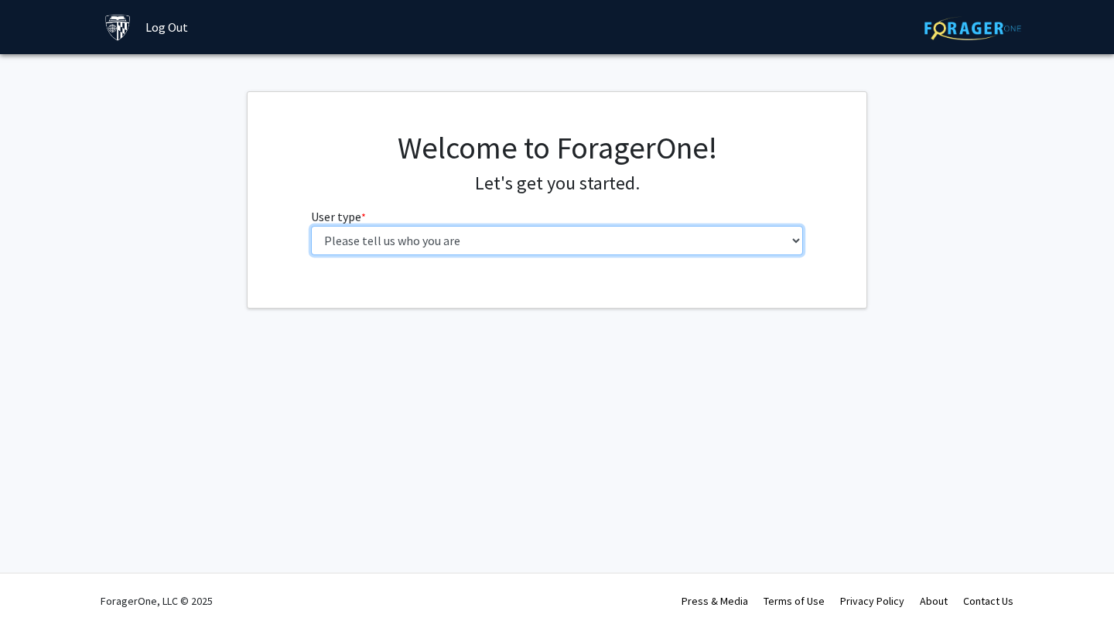
click at [452, 229] on select "Please tell us who you are Undergraduate Student Master's Student Doctoral Cand…" at bounding box center [557, 240] width 493 height 29
select select "1: undergrad"
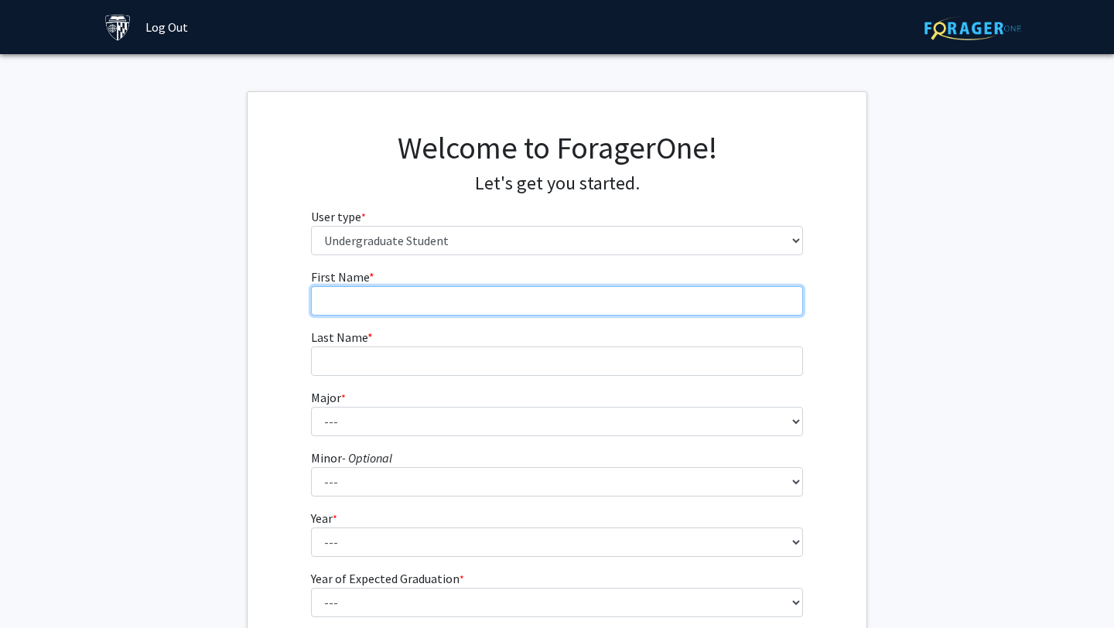
click at [449, 296] on input "First Name * required" at bounding box center [557, 300] width 493 height 29
type input "[PERSON_NAME]"
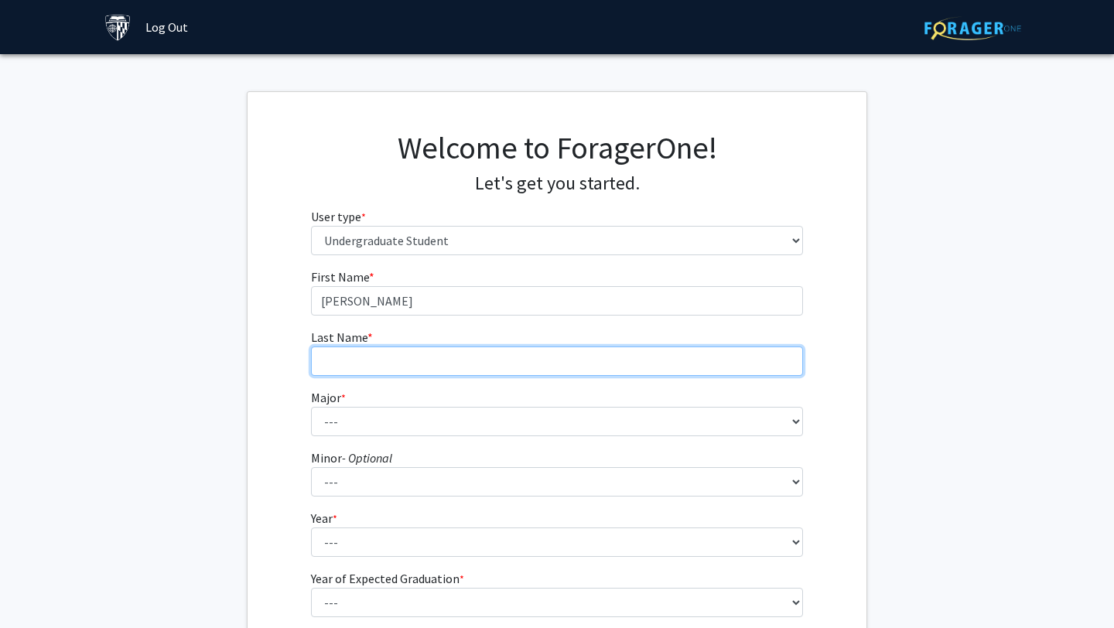
click at [380, 354] on input "Last Name * required" at bounding box center [557, 360] width 493 height 29
type input "[PERSON_NAME]"
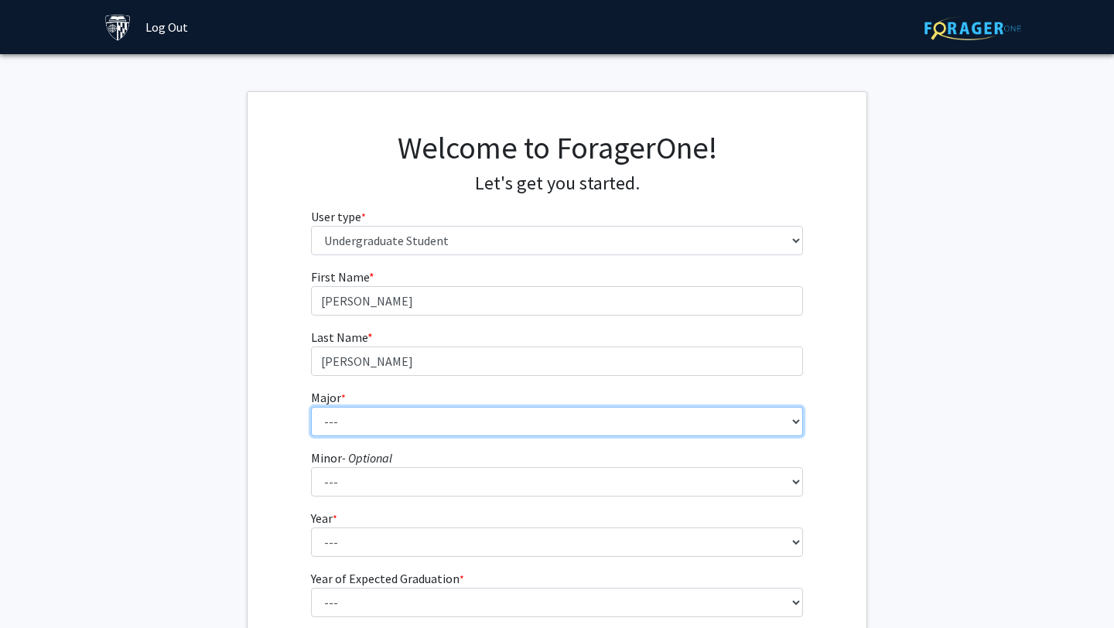
click at [333, 412] on select "--- Africana Studies Anthropology Applied Mathematics & Statistics Archaeology …" at bounding box center [557, 421] width 493 height 29
select select "7: 22"
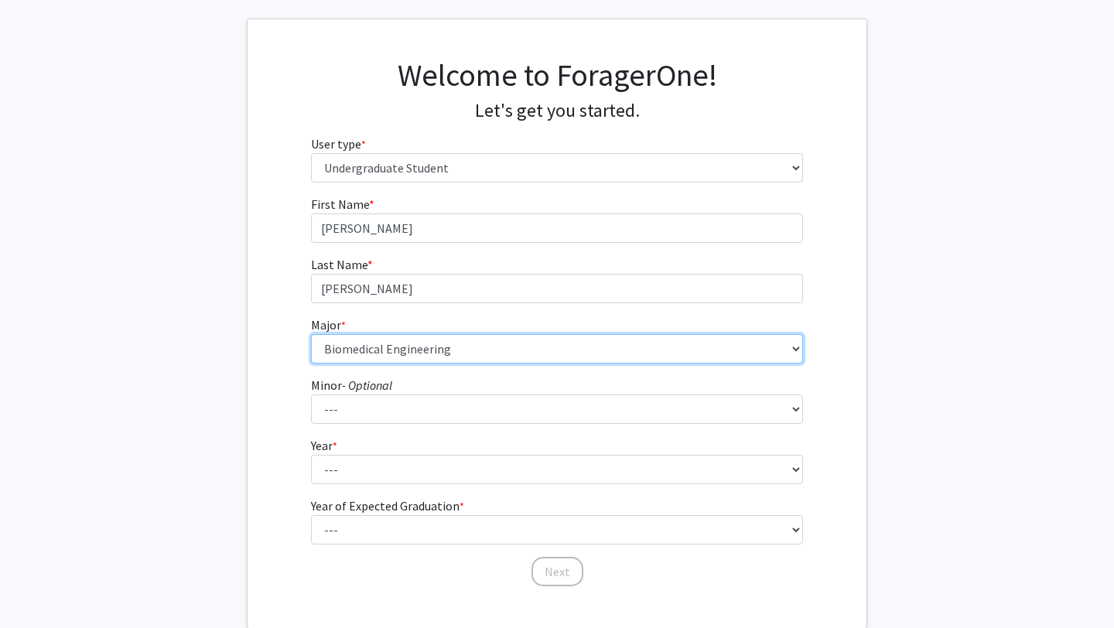
scroll to position [100, 0]
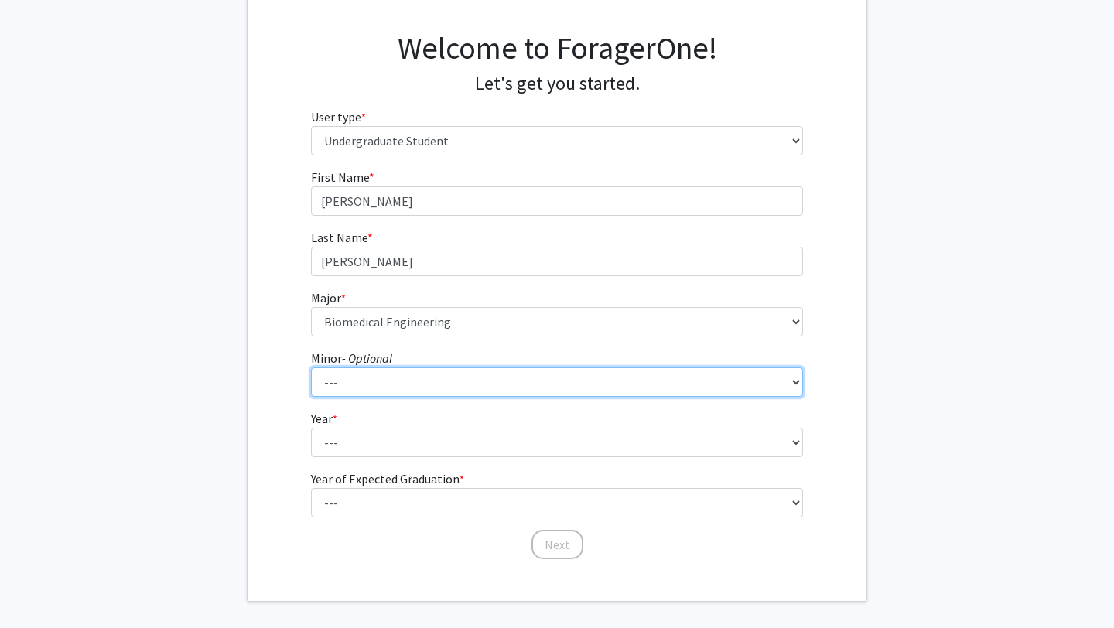
click at [360, 378] on select "--- Accounting and Financial Management Africana Studies Anthropology Applied M…" at bounding box center [557, 381] width 493 height 29
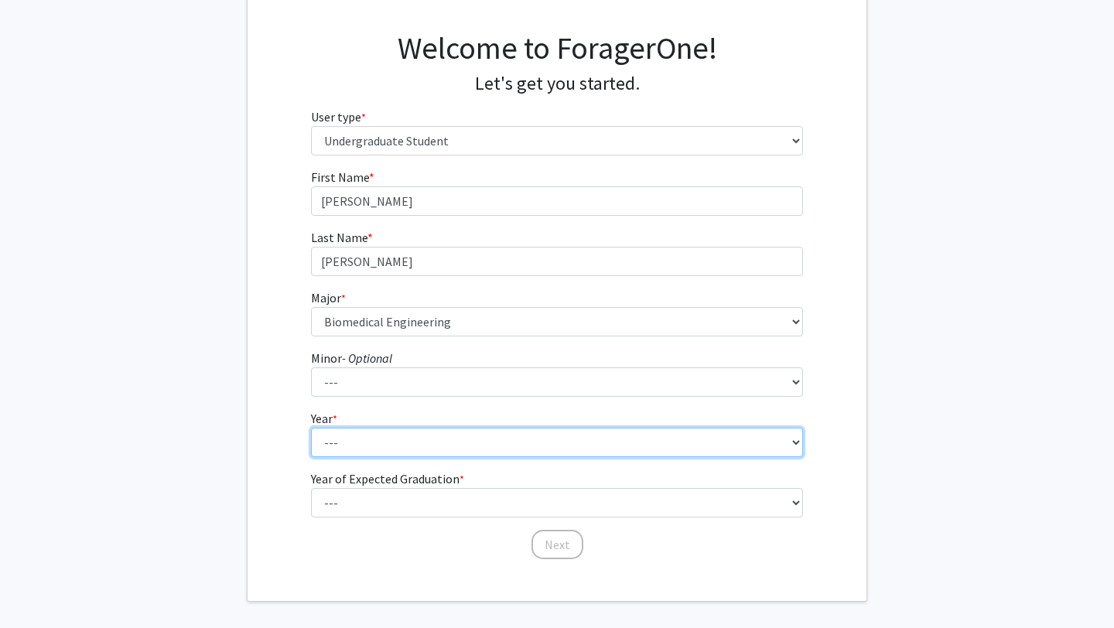
click at [378, 432] on select "--- First-year Sophomore Junior Senior Postbaccalaureate Certificate" at bounding box center [557, 442] width 493 height 29
select select "2: sophomore"
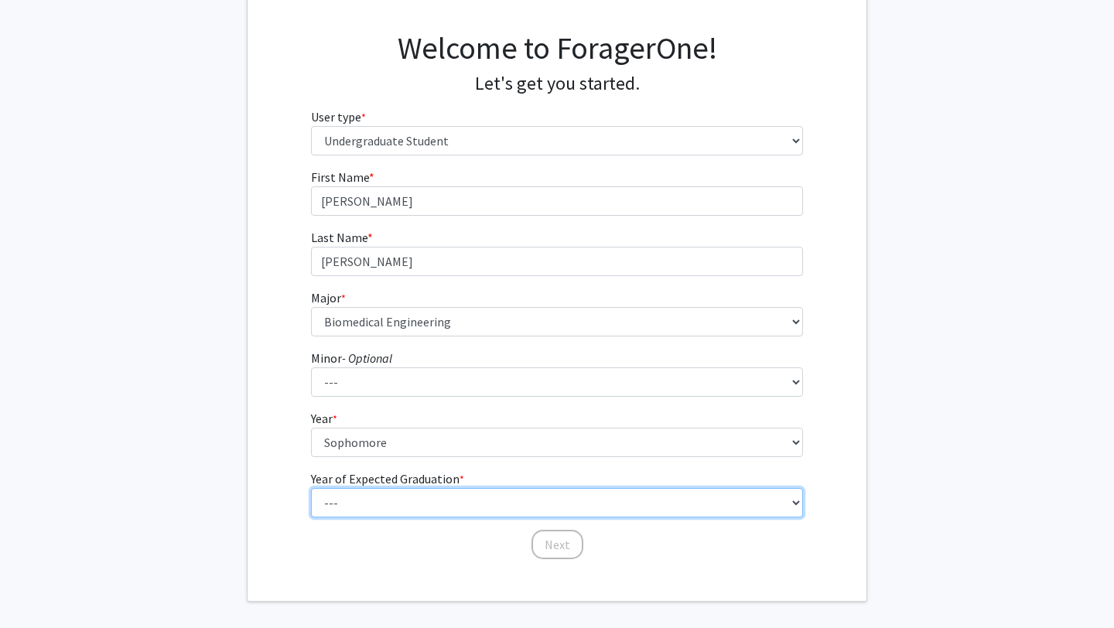
click at [387, 501] on select "--- 2025 2026 2027 2028 2029 2030 2031 2032 2033 2034" at bounding box center [557, 502] width 493 height 29
select select "4: 2028"
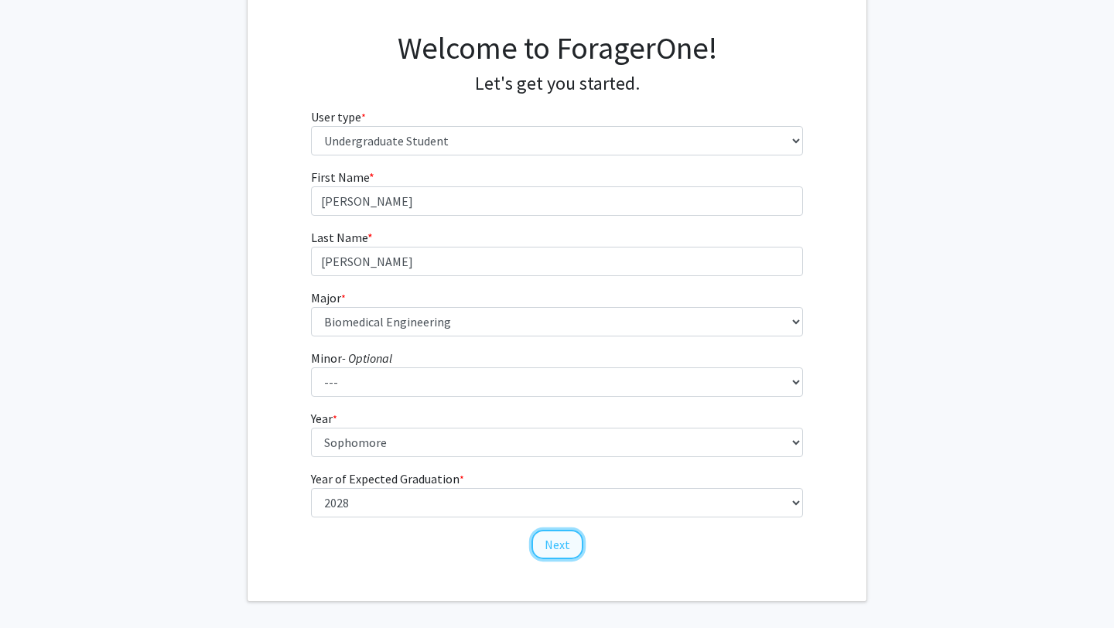
click at [546, 544] on button "Next" at bounding box center [557, 544] width 52 height 29
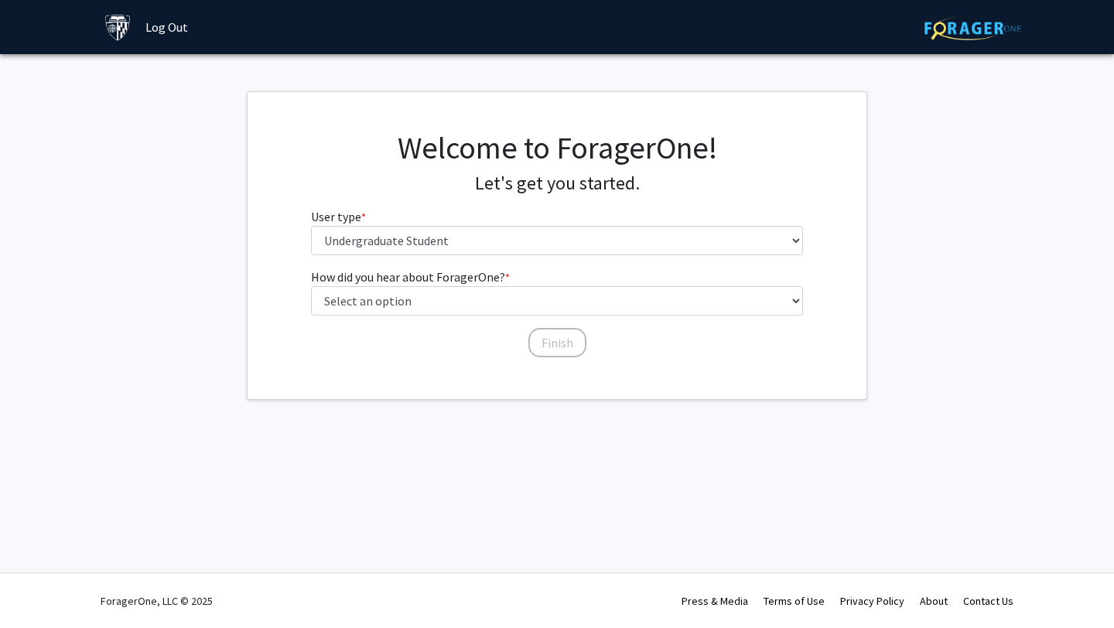
scroll to position [0, 0]
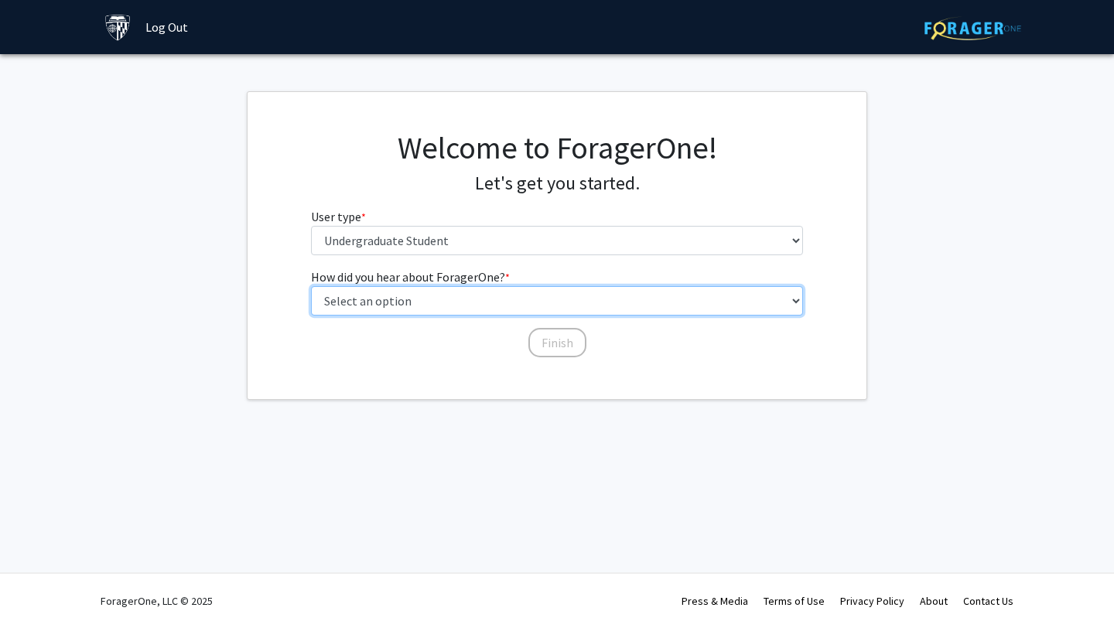
click at [476, 304] on select "Select an option Peer/student recommendation Faculty/staff recommendation Unive…" at bounding box center [557, 300] width 493 height 29
select select "2: faculty_recommendation"
click at [476, 300] on select "Select an option Peer/student recommendation Faculty/staff recommendation Unive…" at bounding box center [557, 300] width 493 height 29
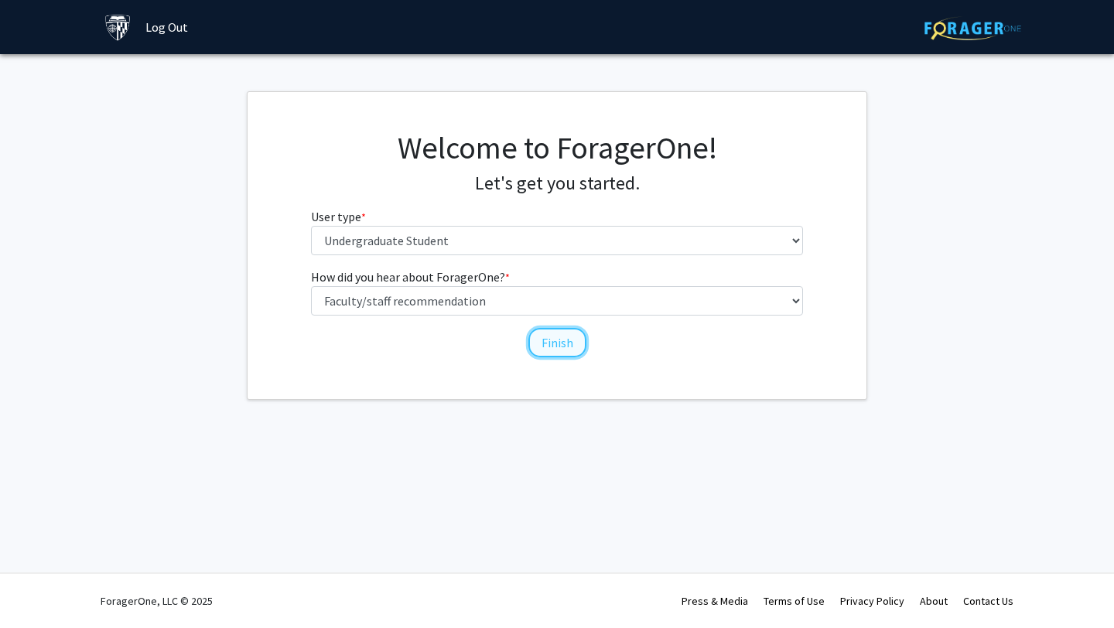
click at [542, 339] on button "Finish" at bounding box center [557, 342] width 58 height 29
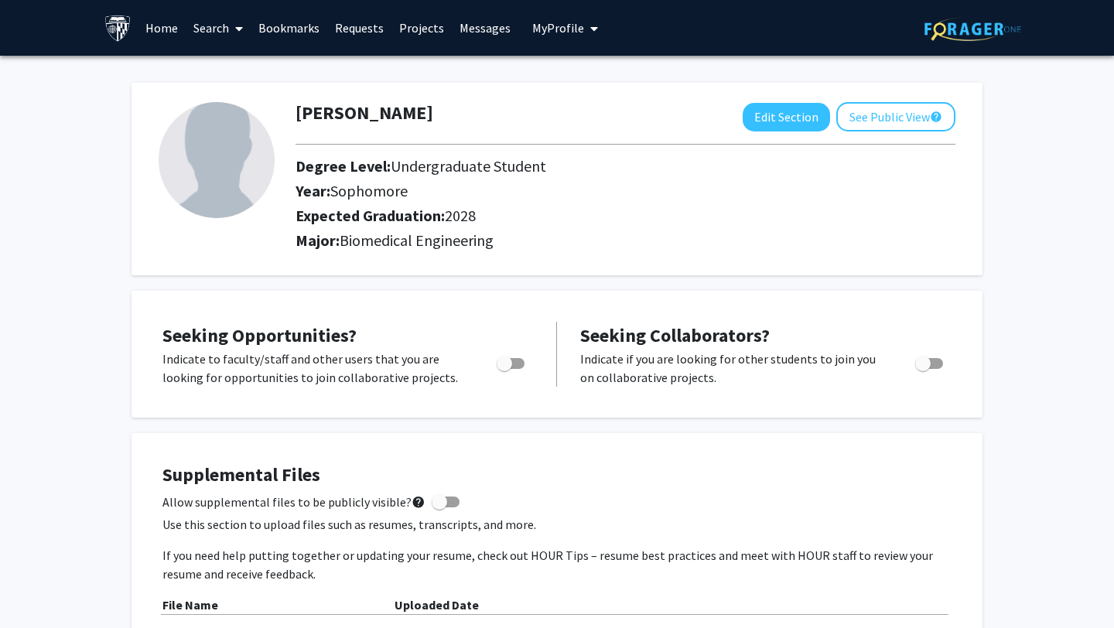
click at [210, 32] on link "Search" at bounding box center [218, 28] width 65 height 54
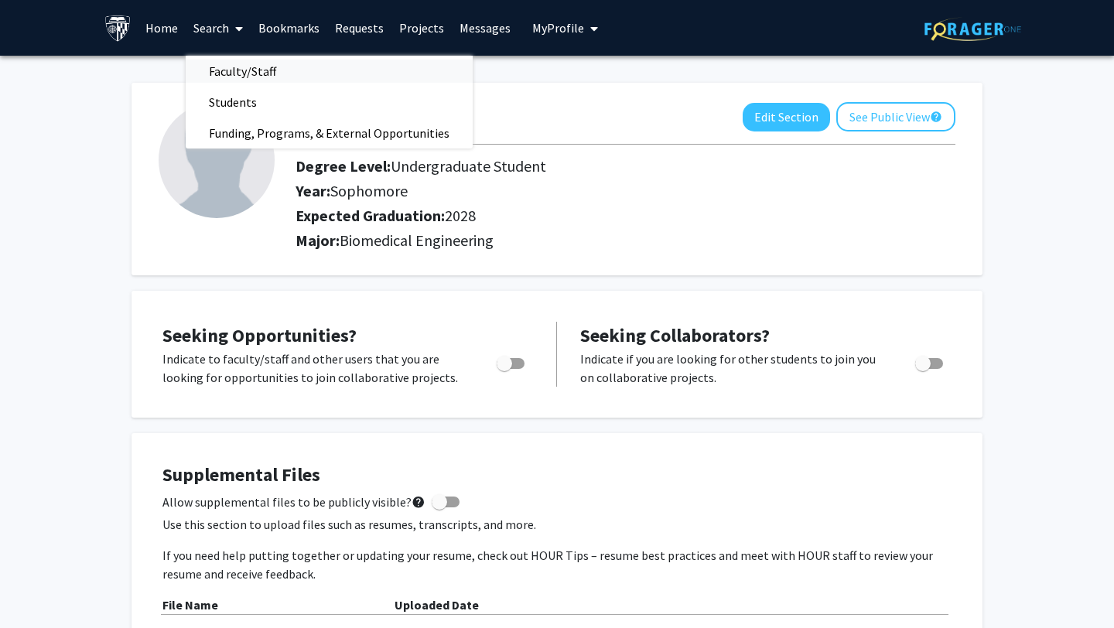
click at [229, 78] on span "Faculty/Staff" at bounding box center [243, 71] width 114 height 31
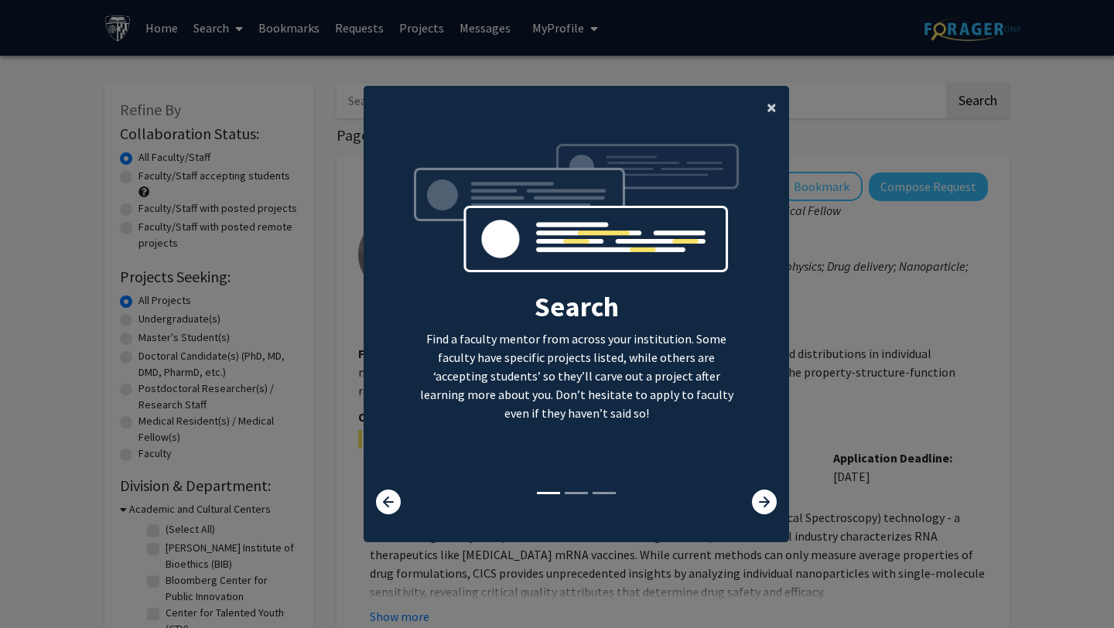
click at [771, 112] on span "×" at bounding box center [771, 107] width 10 height 24
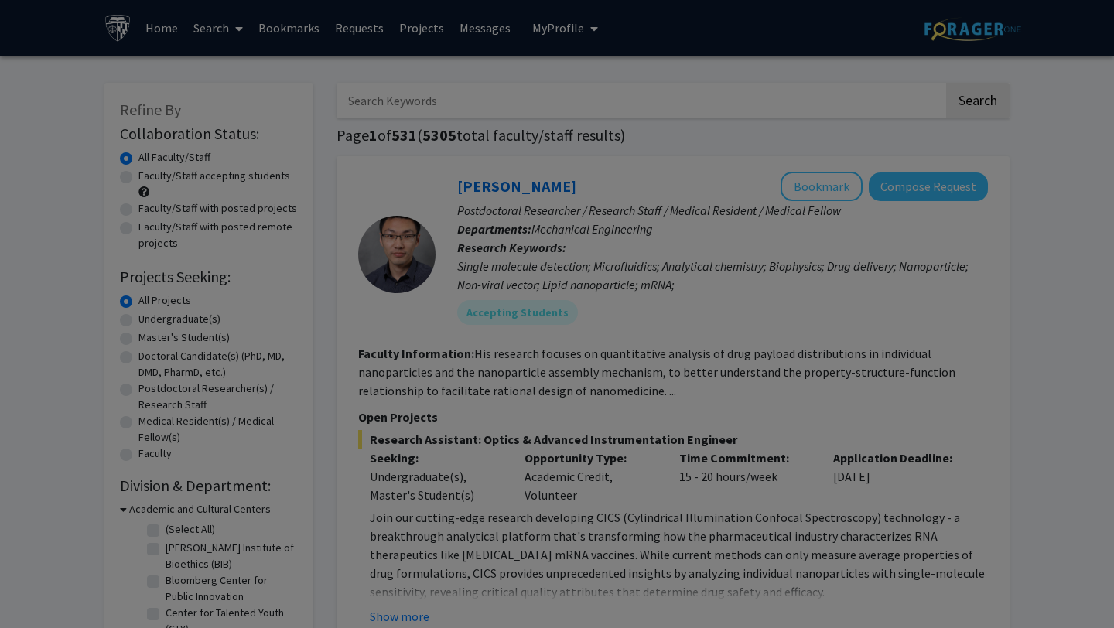
click at [763, 106] on div "Search Find a faculty mentor from across your institution. Some faculty have sp…" at bounding box center [576, 169] width 424 height 348
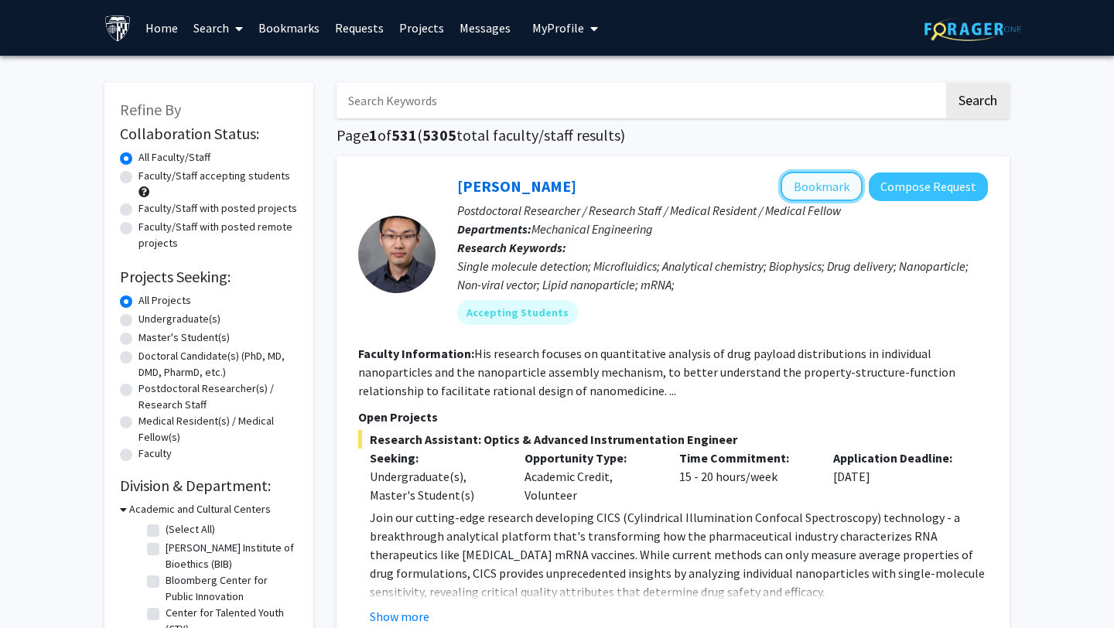
click at [818, 192] on button "Bookmark" at bounding box center [821, 186] width 82 height 29
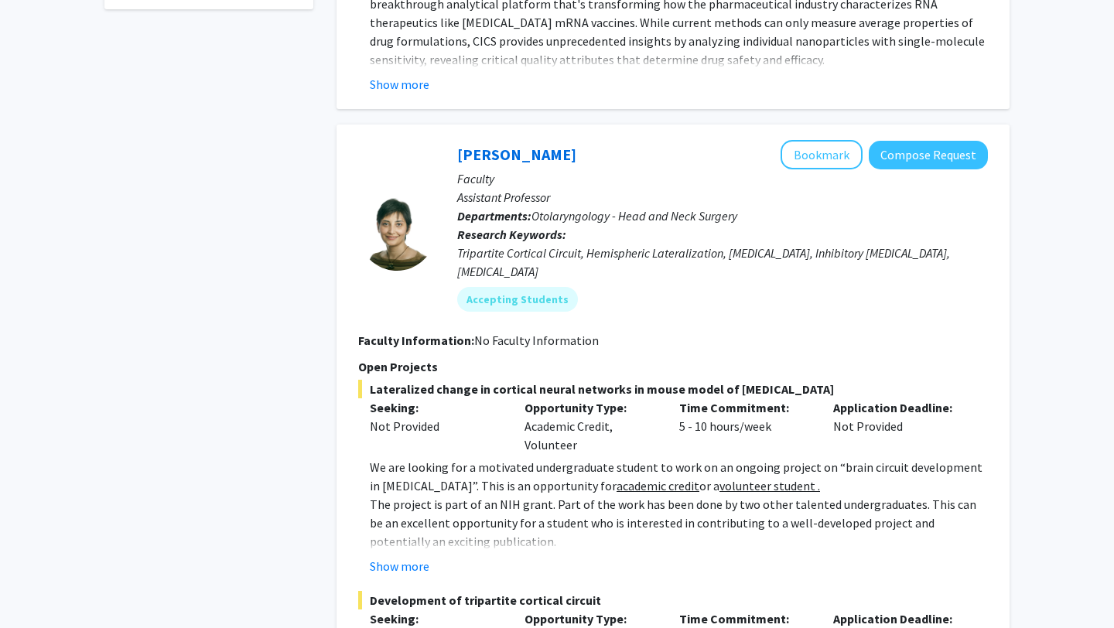
scroll to position [957, 0]
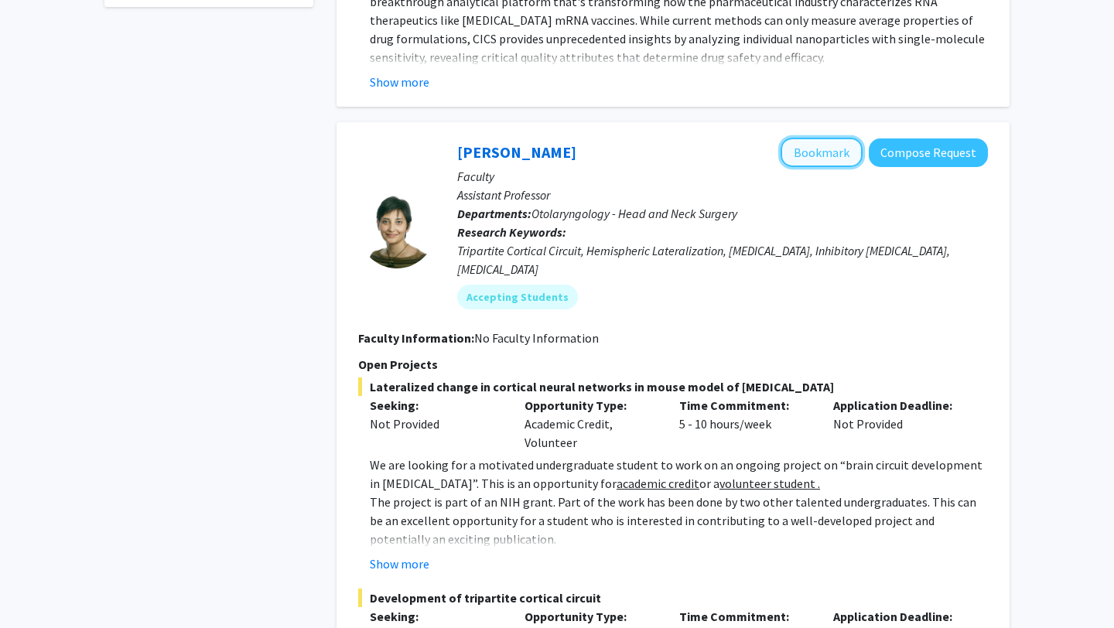
click at [817, 156] on button "Bookmark" at bounding box center [821, 152] width 82 height 29
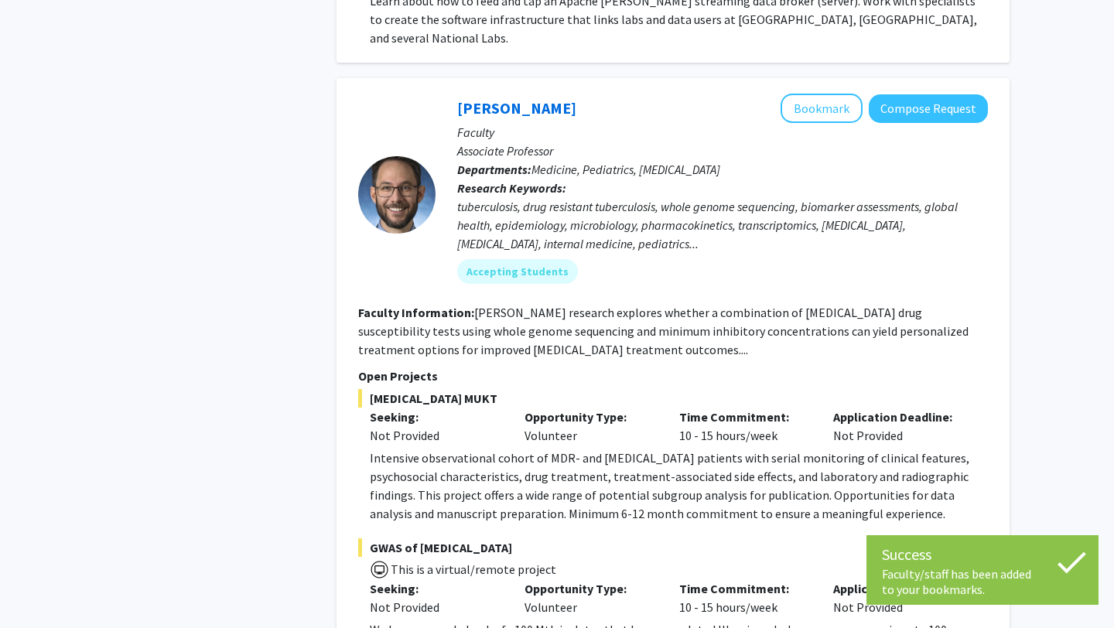
scroll to position [2561, 0]
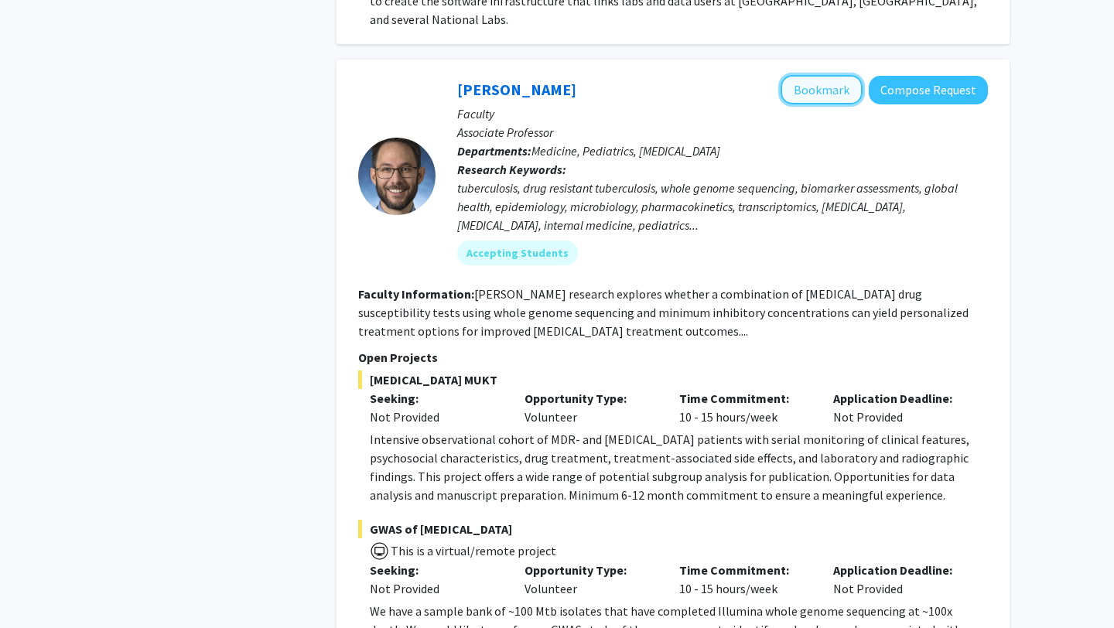
click at [806, 75] on button "Bookmark" at bounding box center [821, 89] width 82 height 29
click at [811, 75] on button "Bookmark" at bounding box center [821, 89] width 82 height 29
click at [819, 75] on button "Bookmark" at bounding box center [821, 89] width 82 height 29
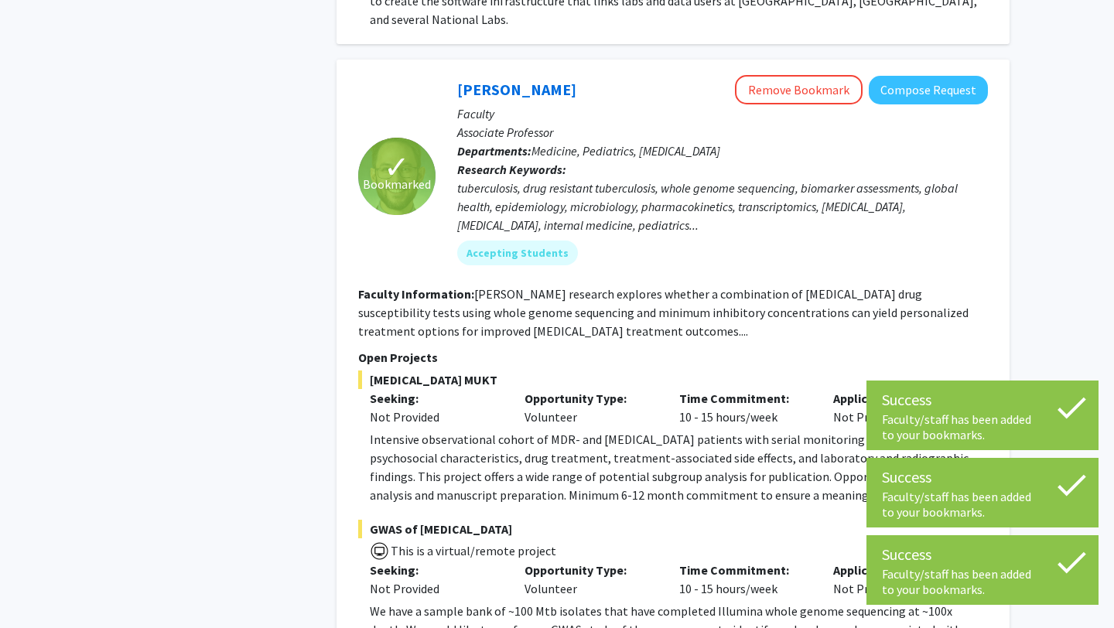
click at [819, 75] on button "Remove Bookmark" at bounding box center [799, 89] width 128 height 29
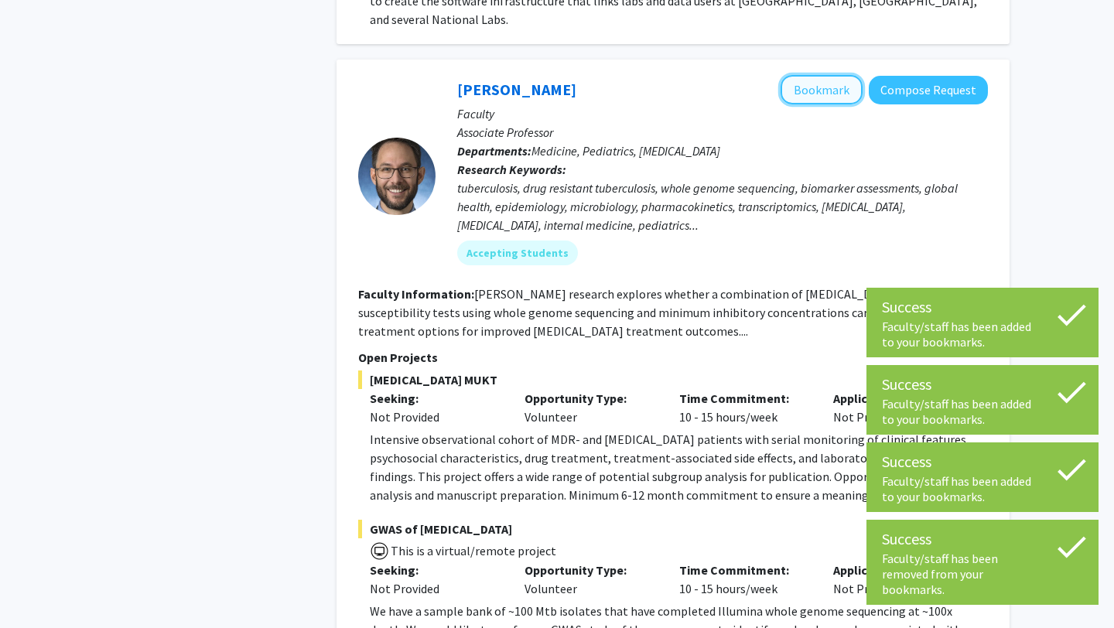
click at [812, 75] on button "Bookmark" at bounding box center [821, 89] width 82 height 29
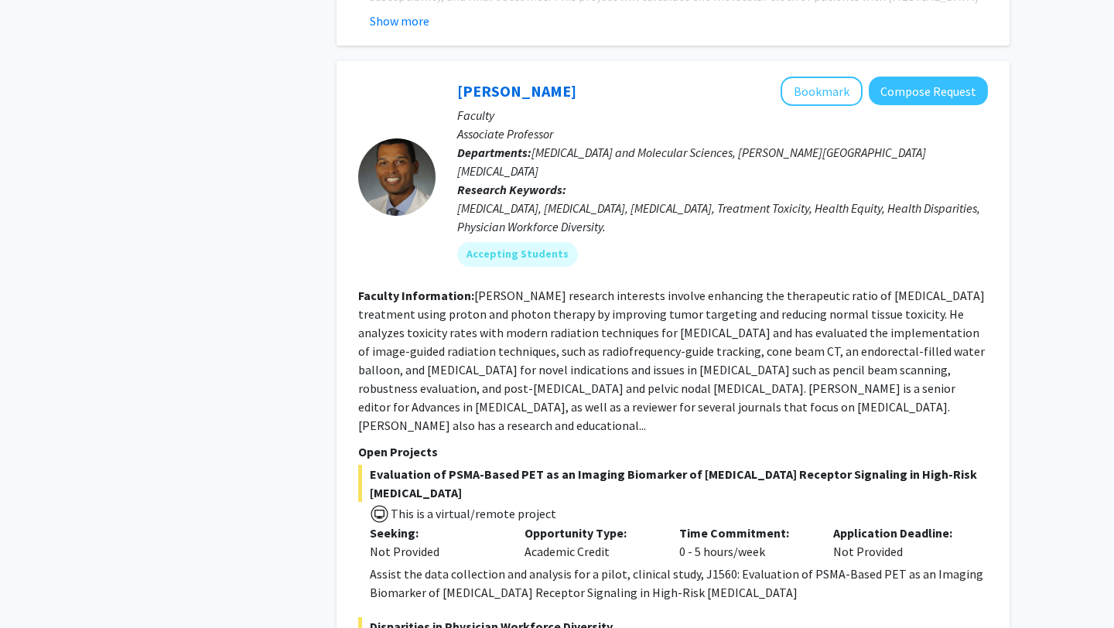
scroll to position [3431, 0]
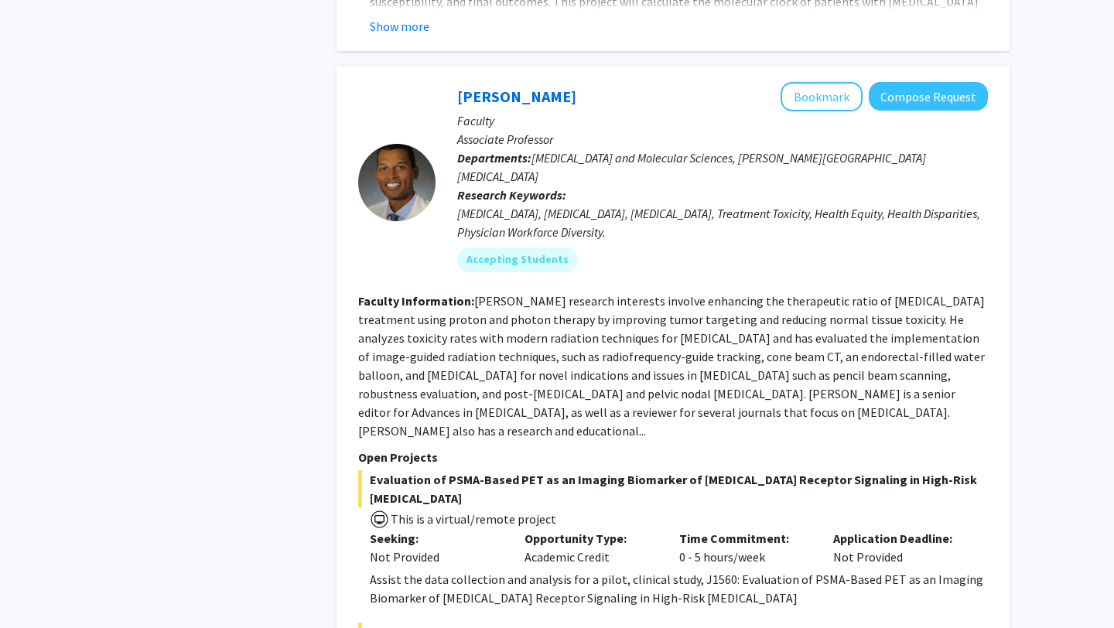
click at [919, 328] on section "Faculty Information: [PERSON_NAME] research interests involve enhancing the the…" at bounding box center [673, 366] width 630 height 148
click at [919, 319] on fg-read-more "[PERSON_NAME] research interests involve enhancing the therapeutic ratio of [ME…" at bounding box center [671, 365] width 626 height 145
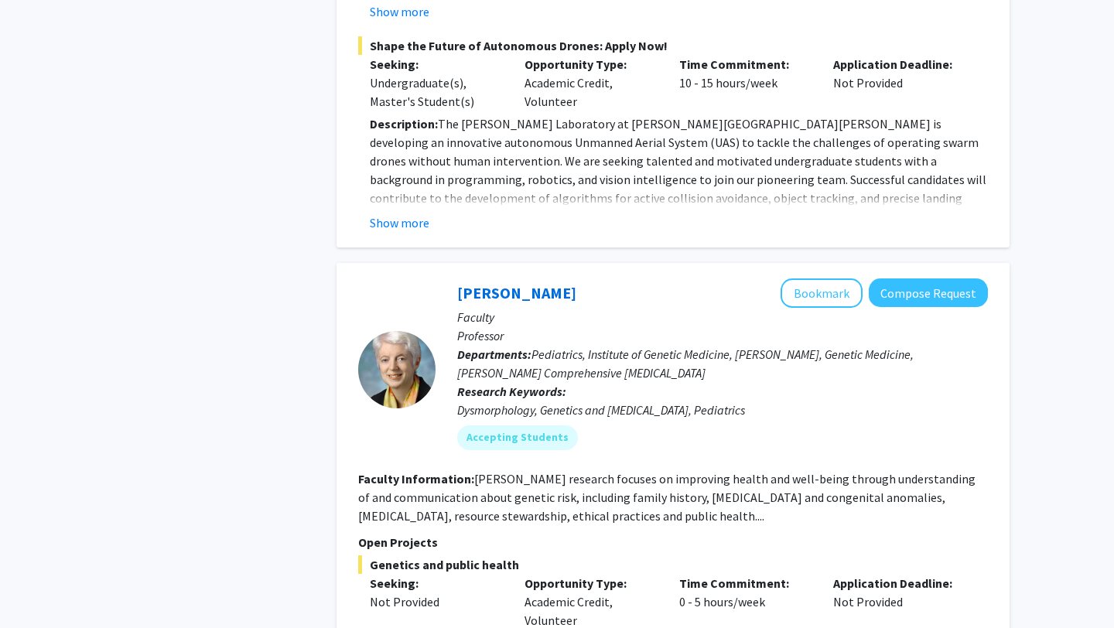
scroll to position [6389, 0]
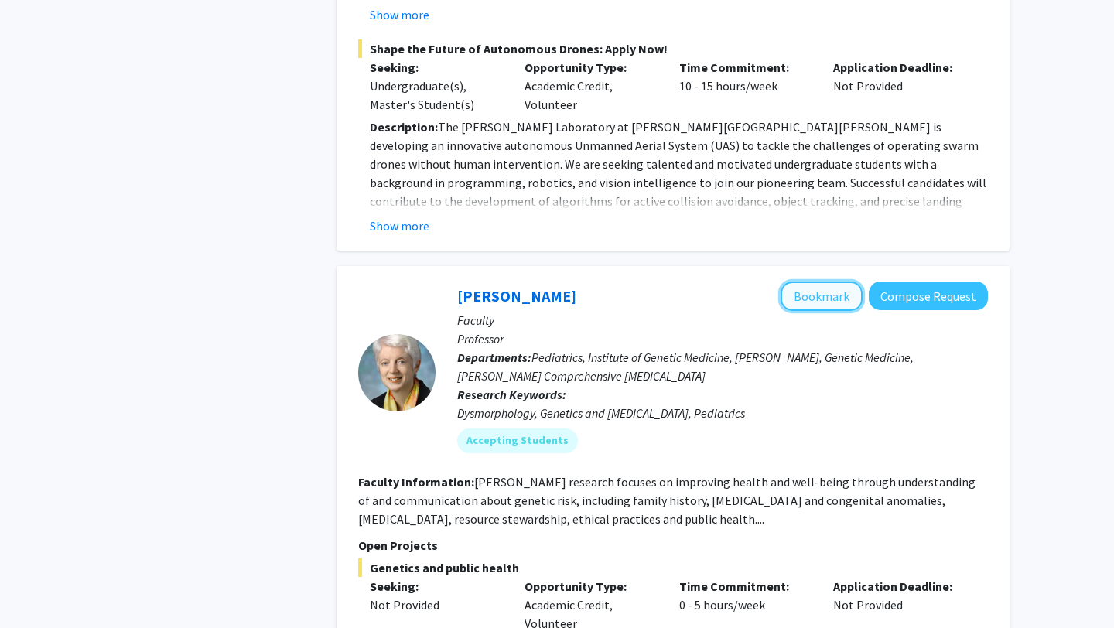
click at [809, 282] on button "Bookmark" at bounding box center [821, 296] width 82 height 29
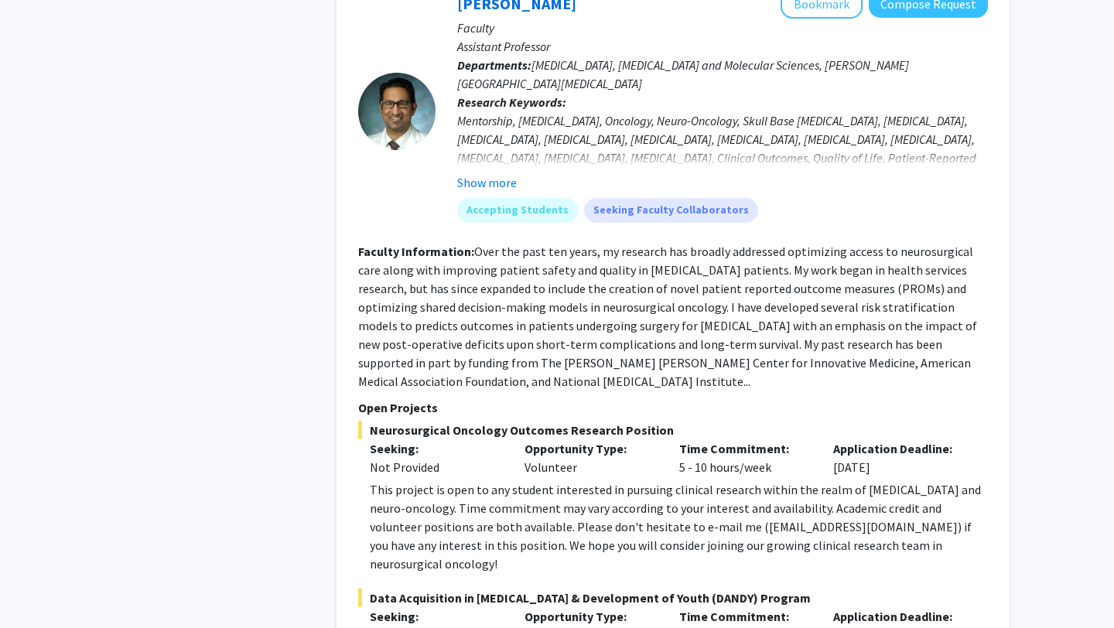
scroll to position [7419, 0]
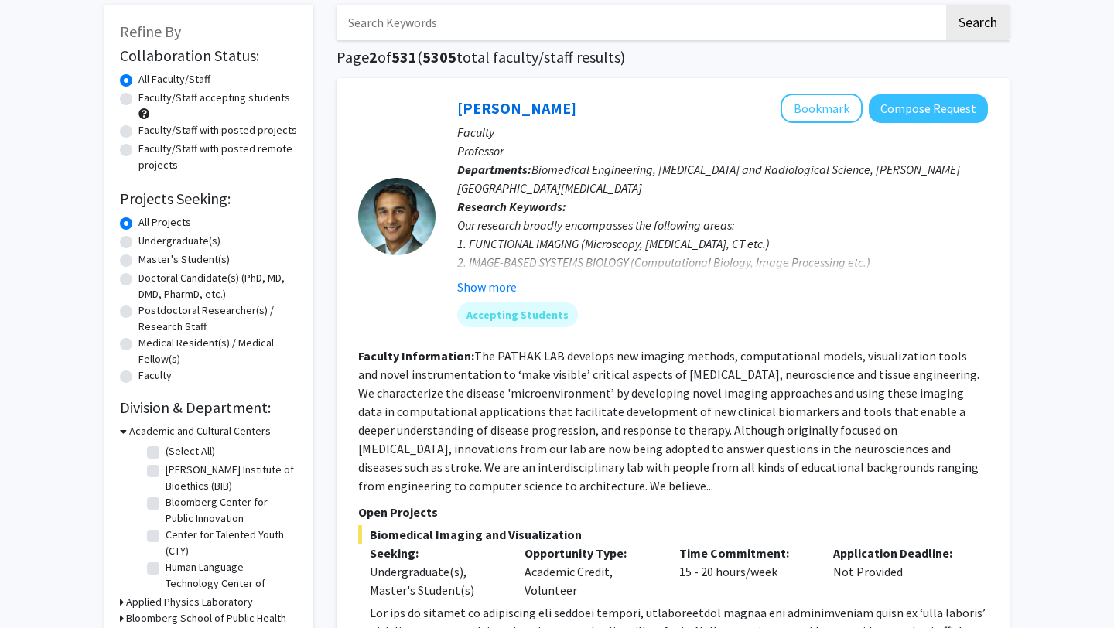
scroll to position [93, 0]
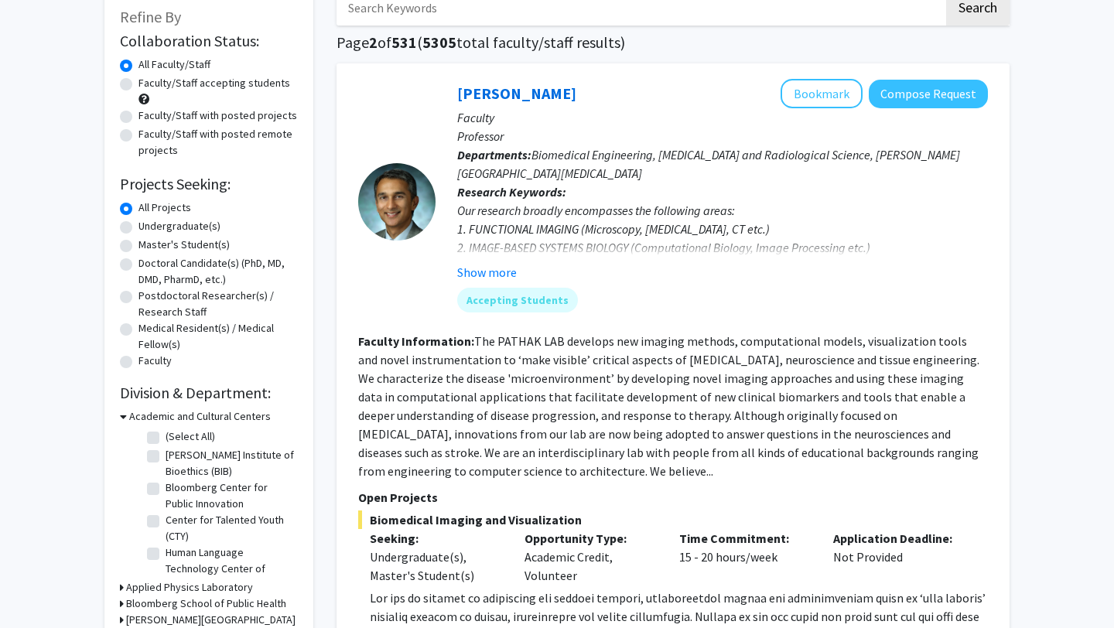
click at [138, 227] on label "Undergraduate(s)" at bounding box center [179, 226] width 82 height 16
click at [138, 227] on input "Undergraduate(s)" at bounding box center [143, 223] width 10 height 10
radio input "true"
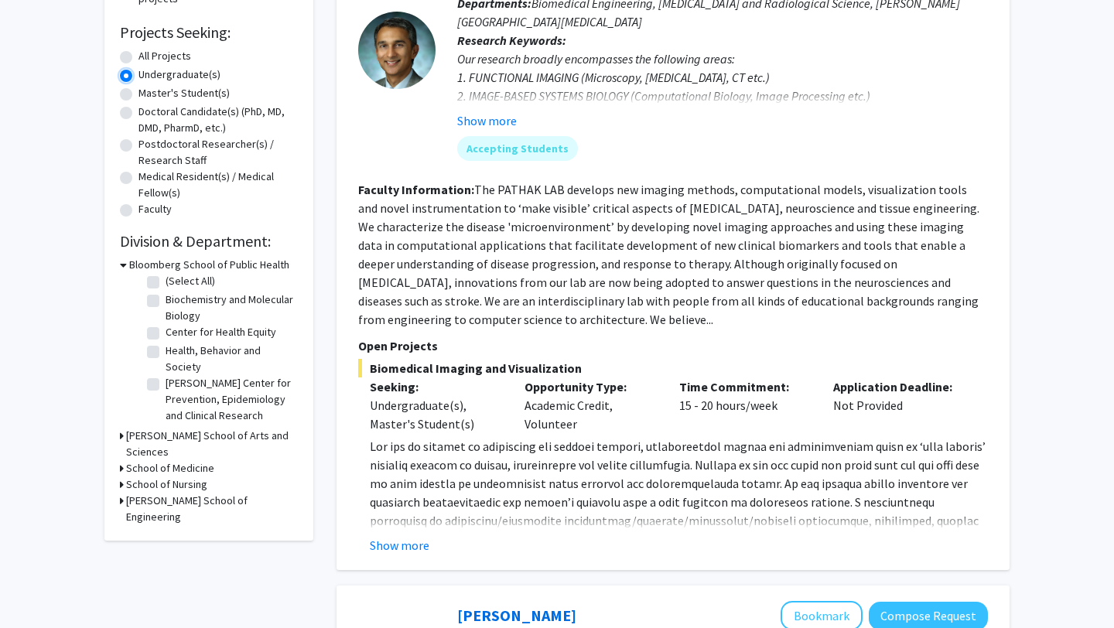
scroll to position [247, 0]
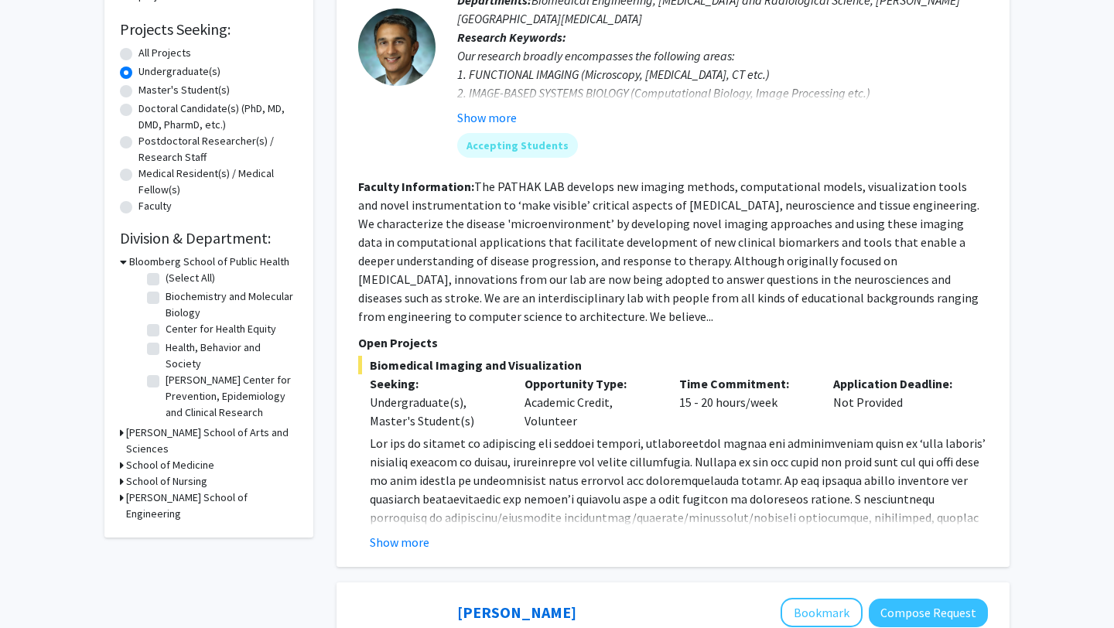
click at [194, 490] on h3 "[PERSON_NAME] School of Engineering" at bounding box center [212, 506] width 172 height 32
click at [172, 490] on h3 "[PERSON_NAME] School of Engineering" at bounding box center [213, 506] width 169 height 32
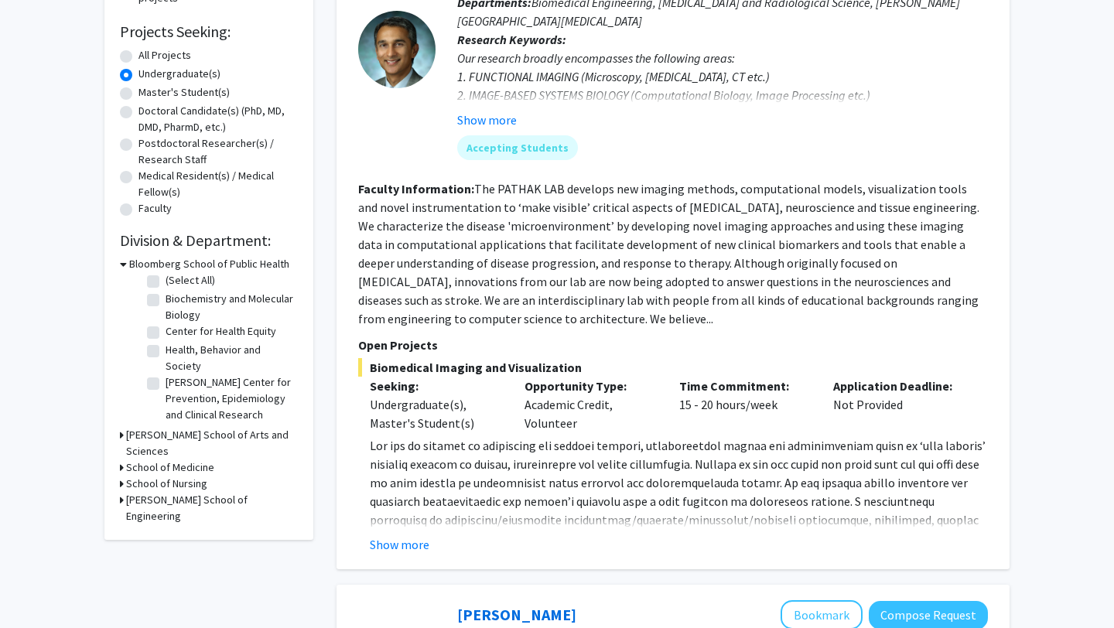
click at [224, 435] on h3 "[PERSON_NAME] School of Arts and Sciences" at bounding box center [212, 443] width 172 height 32
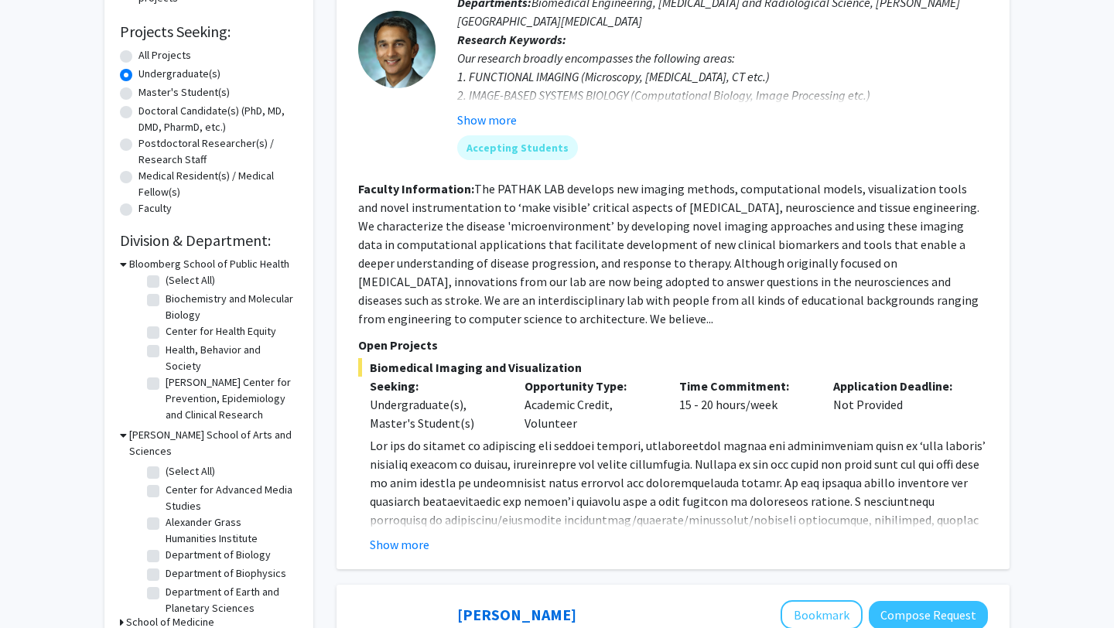
click at [224, 435] on h3 "[PERSON_NAME] School of Arts and Sciences" at bounding box center [213, 443] width 169 height 32
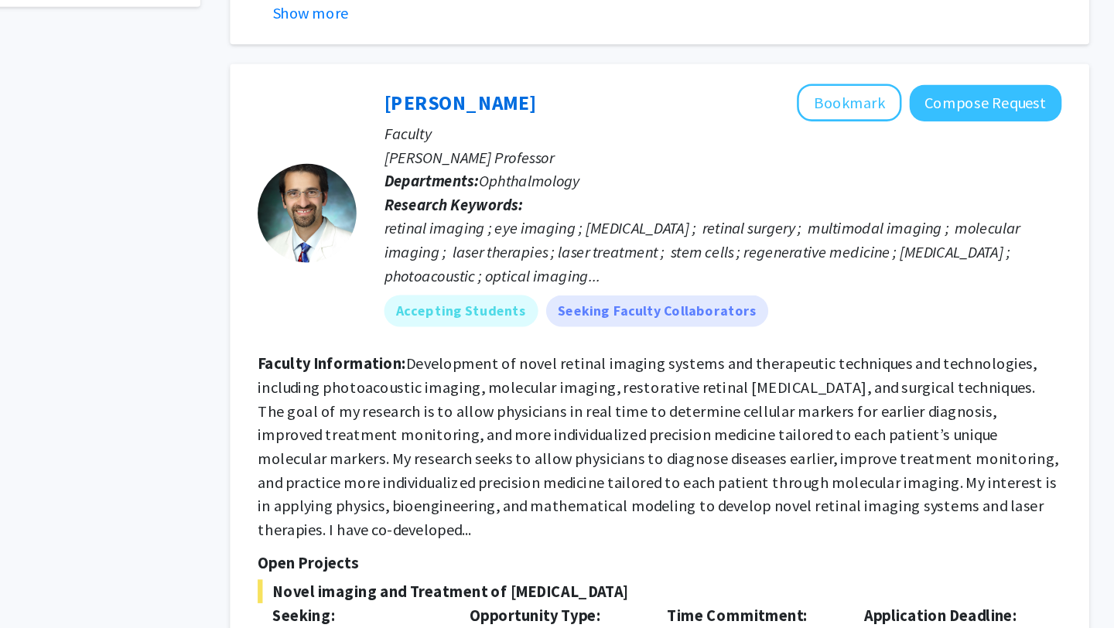
scroll to position [680, 0]
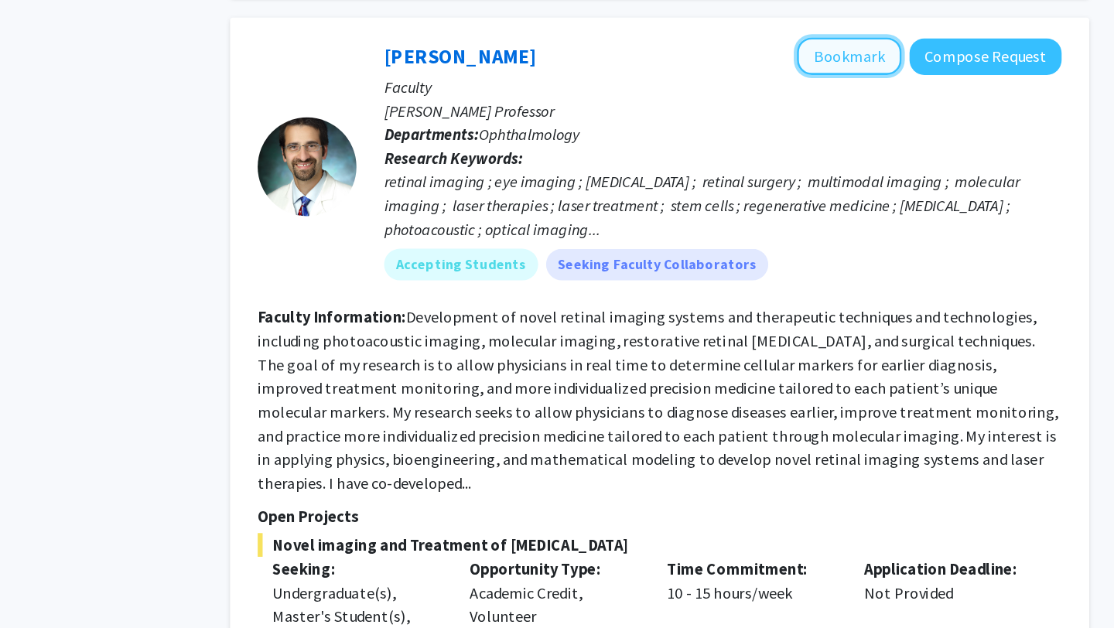
click at [820, 172] on button "Bookmark" at bounding box center [821, 179] width 82 height 29
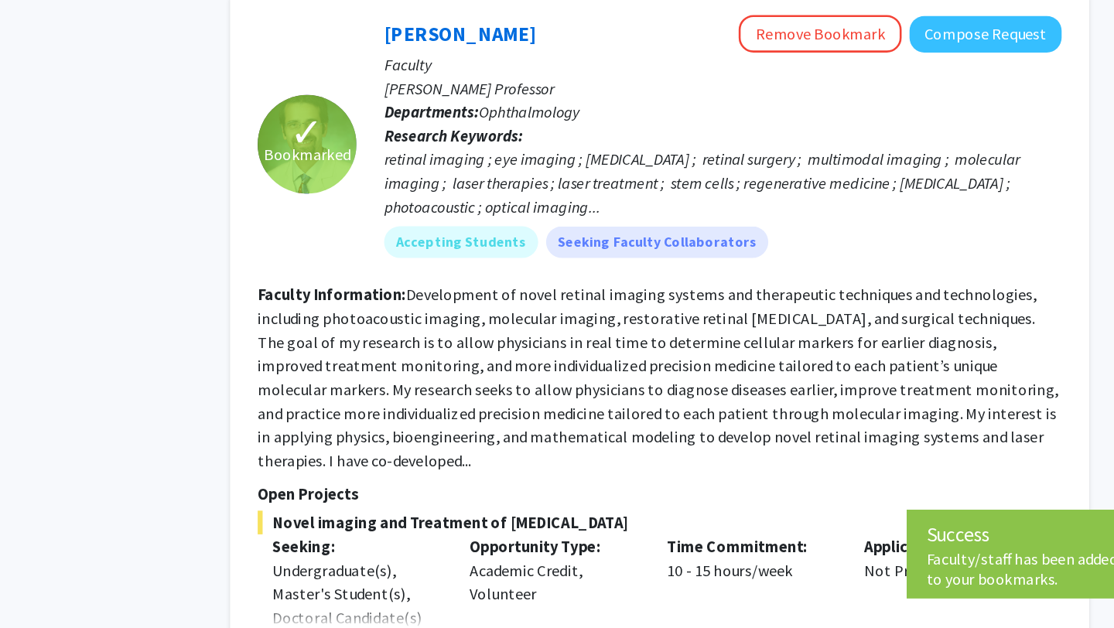
scroll to position [945, 0]
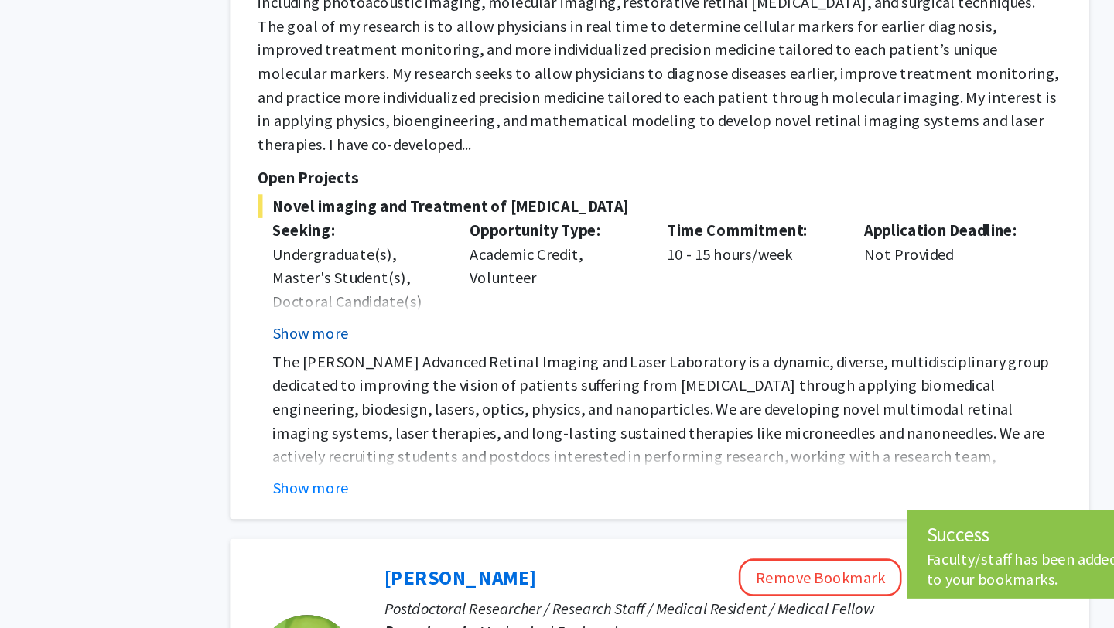
click at [396, 387] on button "Show more" at bounding box center [400, 396] width 60 height 19
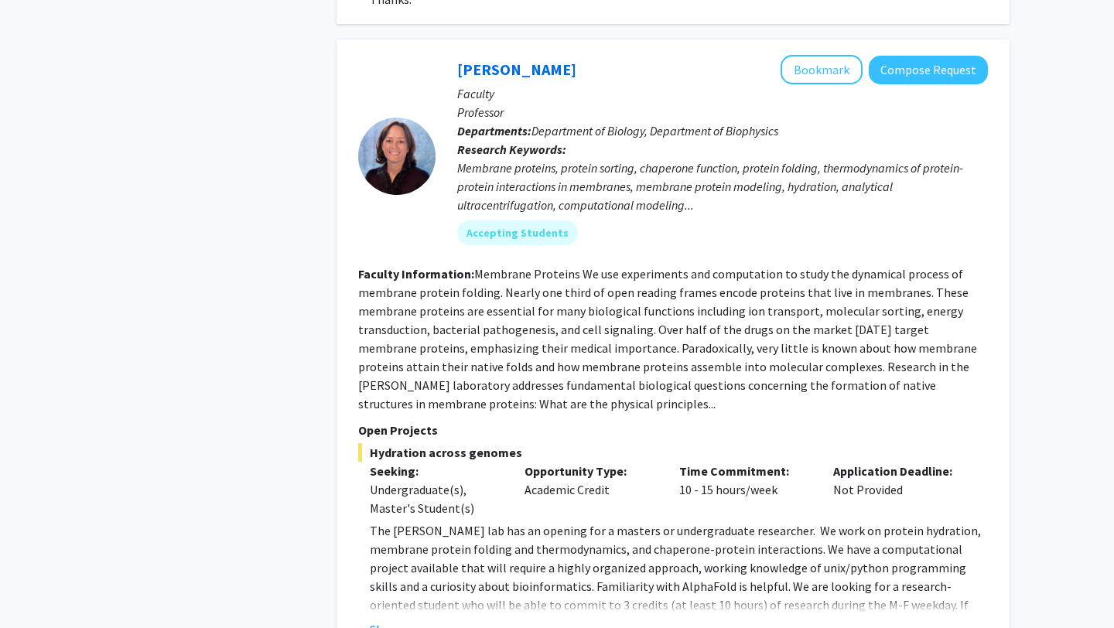
scroll to position [6731, 0]
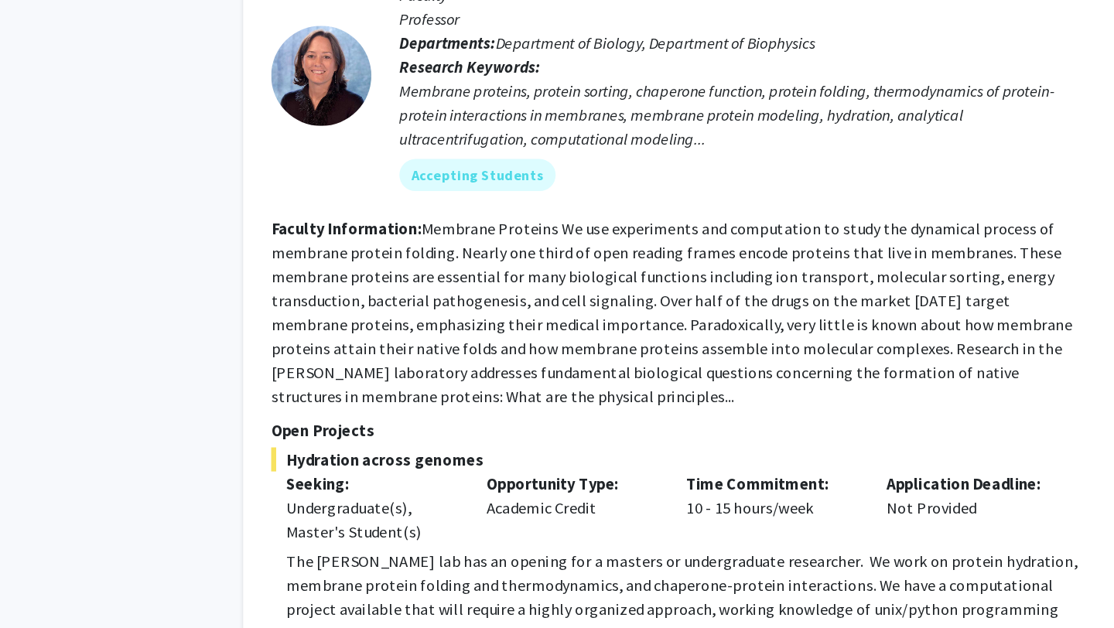
click at [397, 623] on button "Show more" at bounding box center [400, 632] width 60 height 19
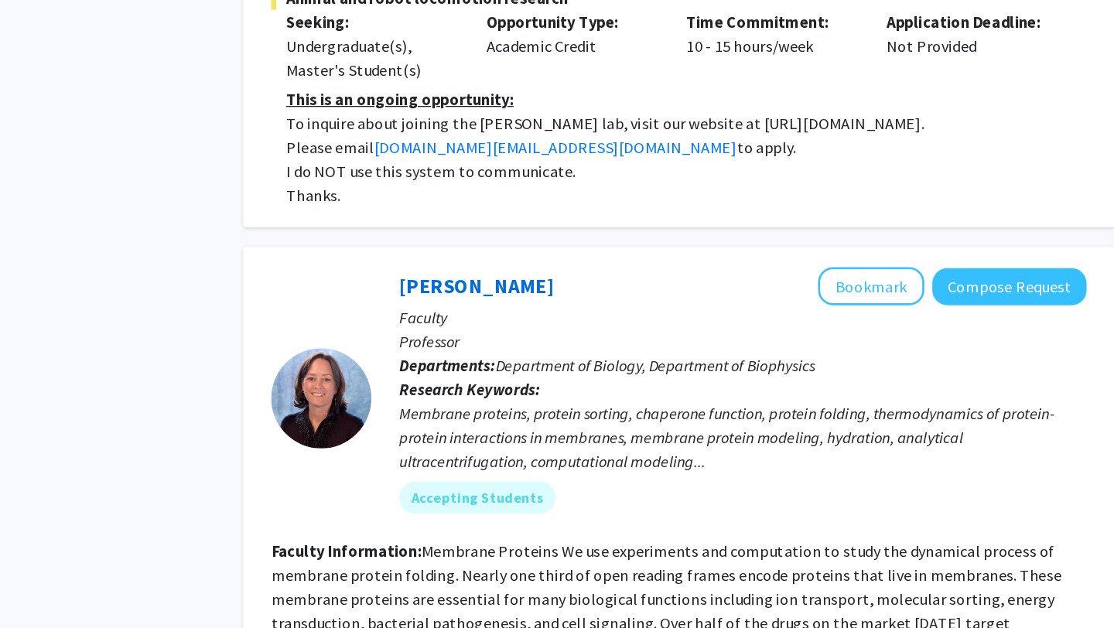
scroll to position [6578, 0]
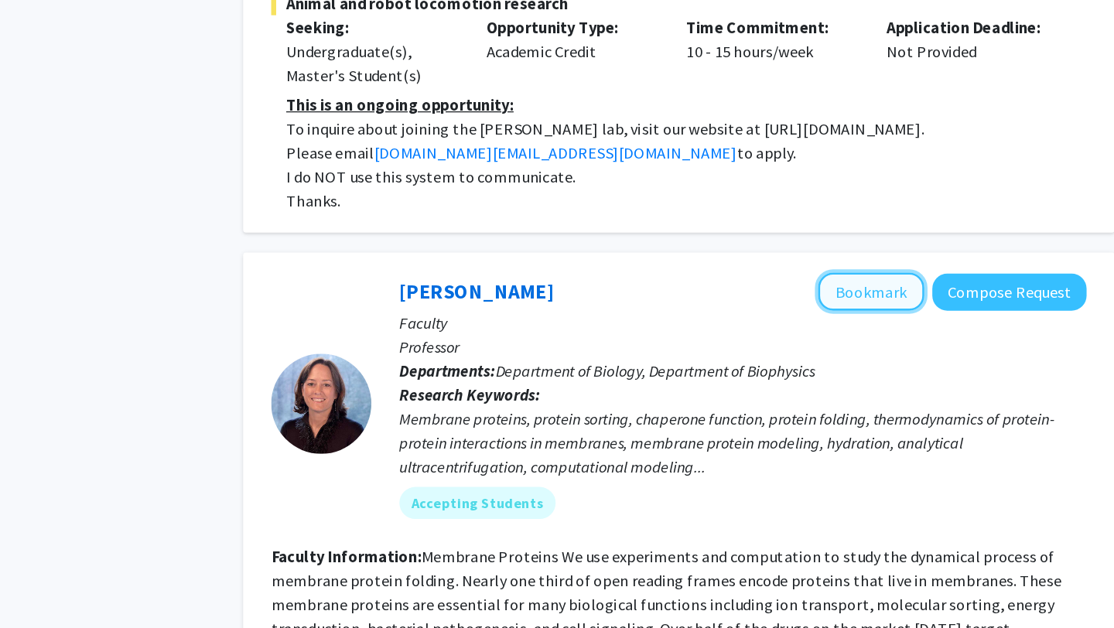
click at [824, 210] on button "Bookmark" at bounding box center [821, 224] width 82 height 29
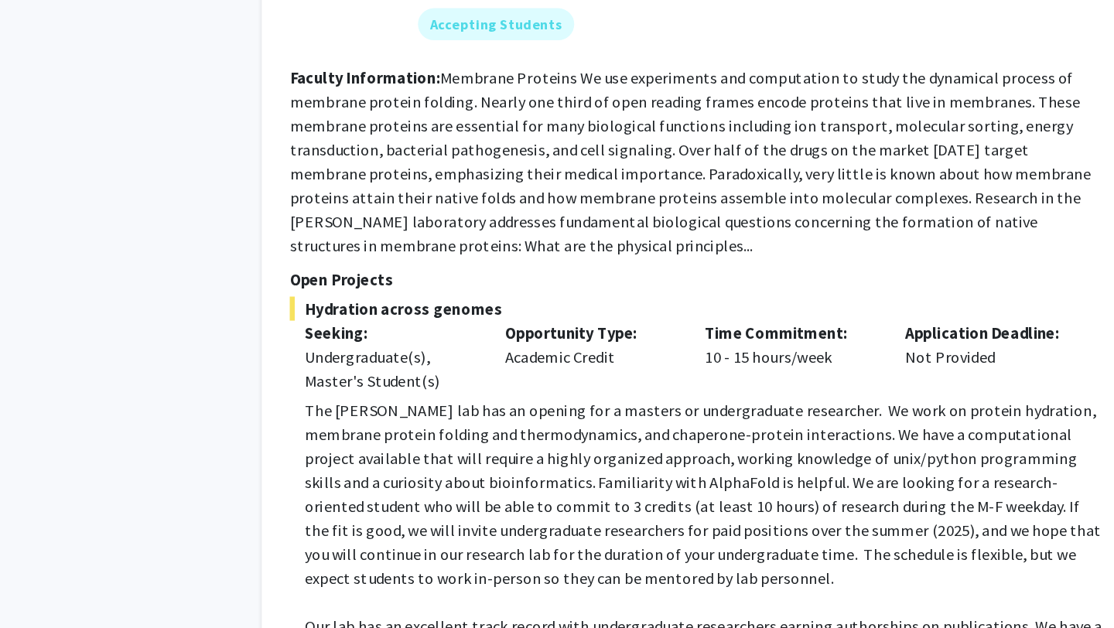
scroll to position [6837, 0]
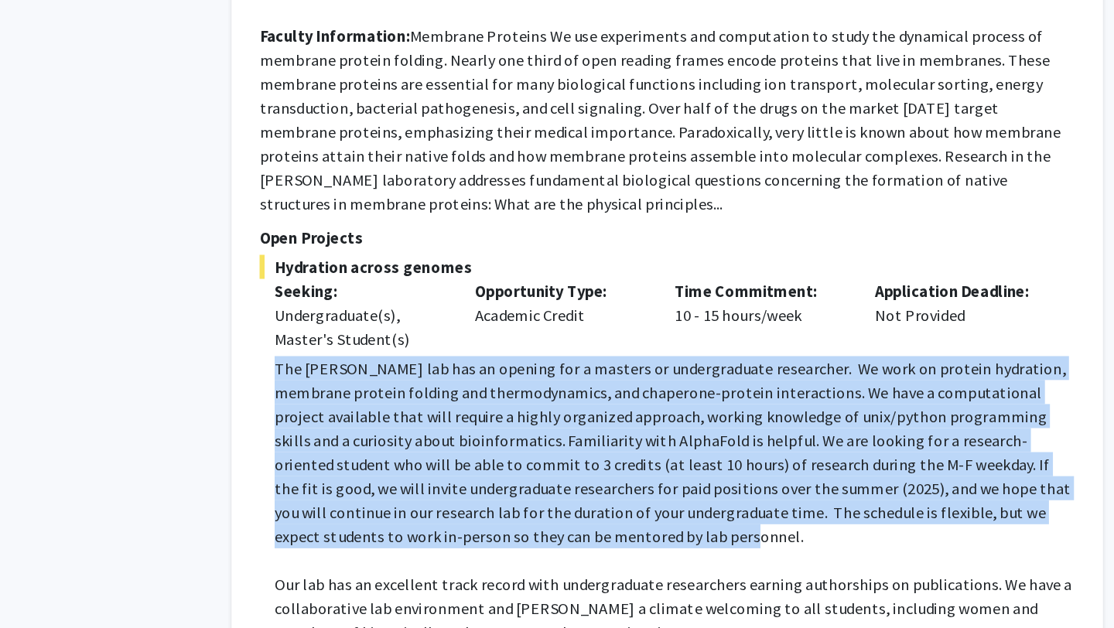
copy p "The [PERSON_NAME] lab has an opening for a masters or undergraduate researcher.…"
drag, startPoint x: 365, startPoint y: 242, endPoint x: 755, endPoint y: 376, distance: 412.1
click at [755, 418] on fg-read-more "The [PERSON_NAME] lab has an opening for a masters or undergraduate researcher.…" at bounding box center [673, 569] width 630 height 303
click at [587, 418] on p "The [PERSON_NAME] lab has an opening for a masters or undergraduate researcher.…" at bounding box center [679, 492] width 618 height 148
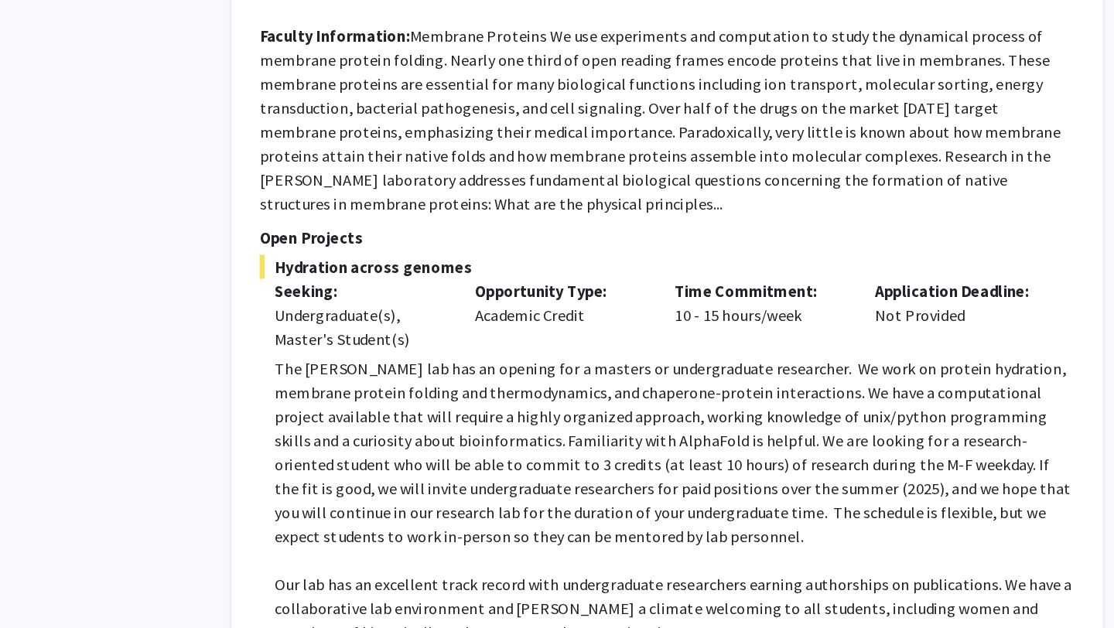
click at [737, 418] on p "The [PERSON_NAME] lab has an opening for a masters or undergraduate researcher.…" at bounding box center [679, 492] width 618 height 148
copy p "unix"
click at [667, 418] on p "The [PERSON_NAME] lab has an opening for a masters or undergraduate researcher.…" at bounding box center [679, 492] width 618 height 148
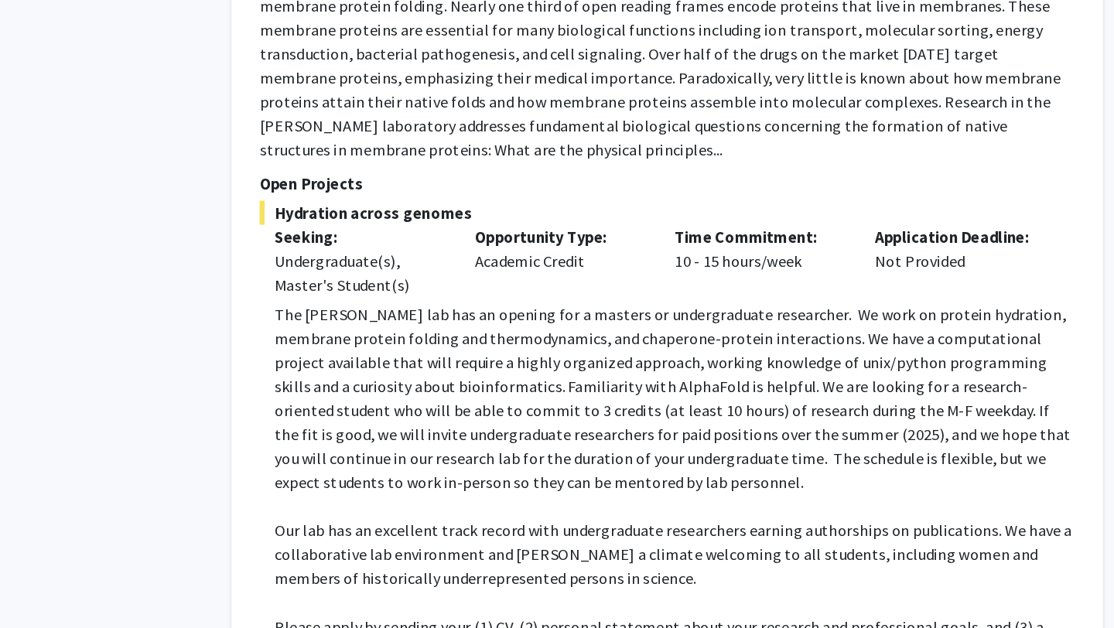
drag, startPoint x: 596, startPoint y: 456, endPoint x: 461, endPoint y: 465, distance: 135.7
click at [461, 617] on p "Please apply by sending your (1) CV, (2) personal statement about your research…" at bounding box center [679, 635] width 618 height 37
copy link "[PERSON_NAME][EMAIL_ADDRESS][PERSON_NAME][DOMAIN_NAME]"
click at [664, 617] on p "Please apply by sending your (1) CV, (2) personal statement about your research…" at bounding box center [679, 635] width 618 height 37
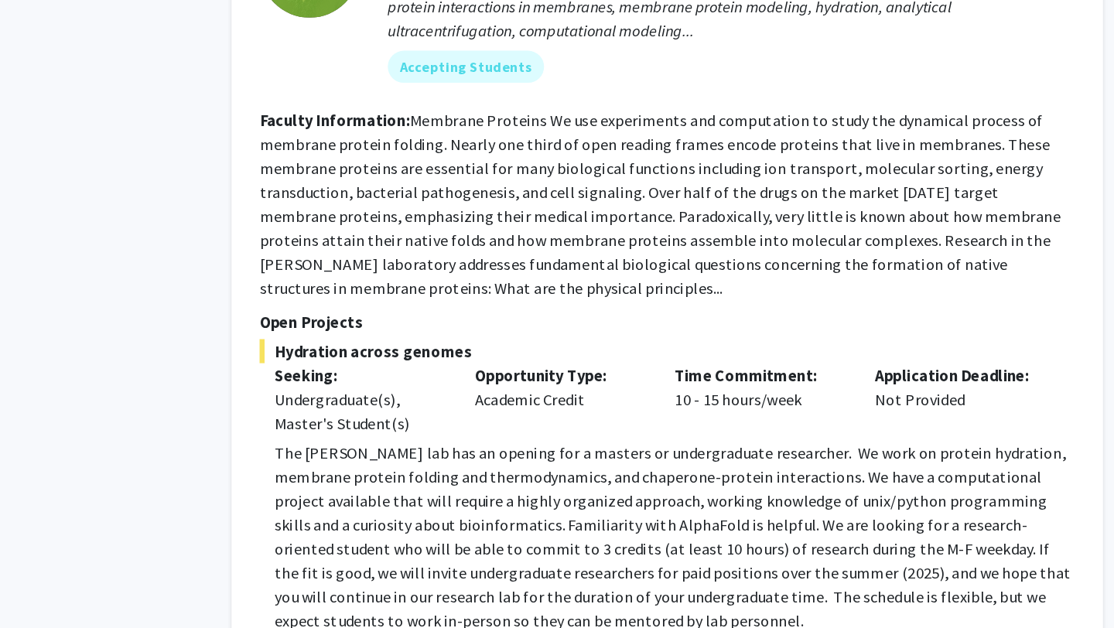
scroll to position [6786, 0]
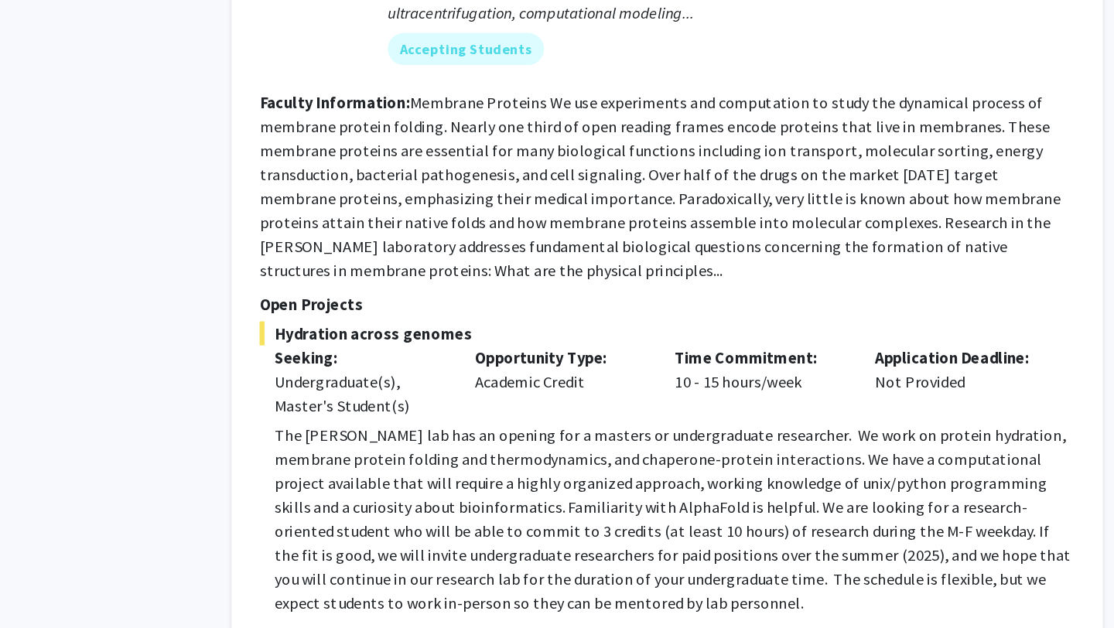
click at [427, 469] on p "The [PERSON_NAME] lab has an opening for a masters or undergraduate researcher.…" at bounding box center [679, 543] width 618 height 148
copy p "bioinformatics"
click at [648, 469] on p "The [PERSON_NAME] lab has an opening for a masters or undergraduate researcher.…" at bounding box center [679, 543] width 618 height 148
click at [699, 469] on p "The [PERSON_NAME] lab has an opening for a masters or undergraduate researcher.…" at bounding box center [679, 543] width 618 height 148
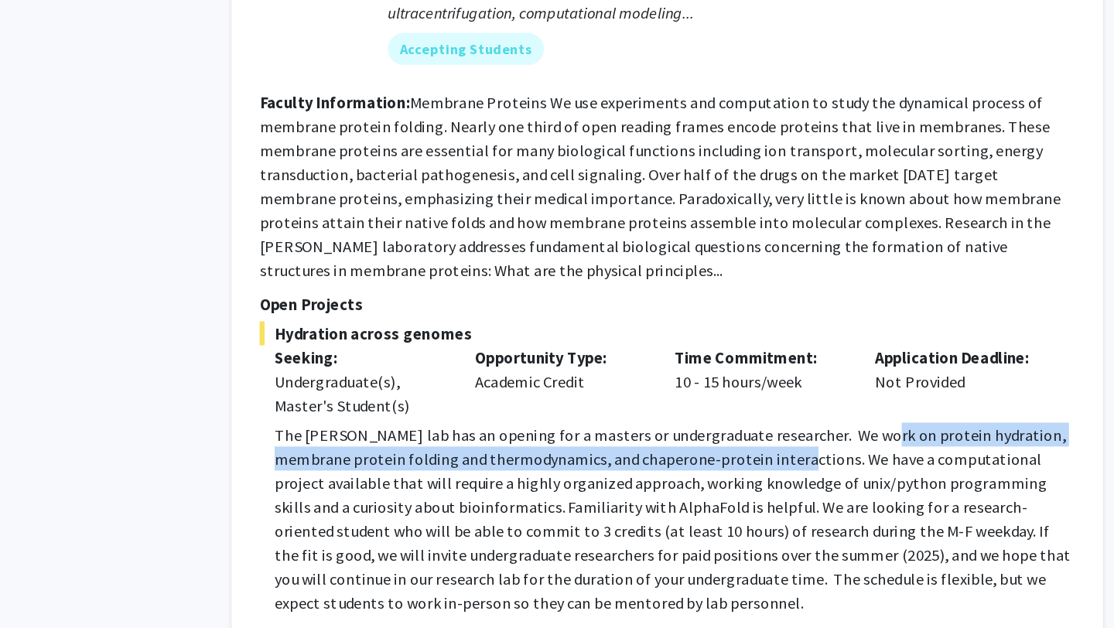
drag, startPoint x: 823, startPoint y: 294, endPoint x: 748, endPoint y: 316, distance: 78.3
click at [748, 469] on p "The [PERSON_NAME] lab has an opening for a masters or undergraduate researcher.…" at bounding box center [679, 543] width 618 height 148
copy p "protein hydration, membrane protein folding and thermodynamics, and chaperone-p…"
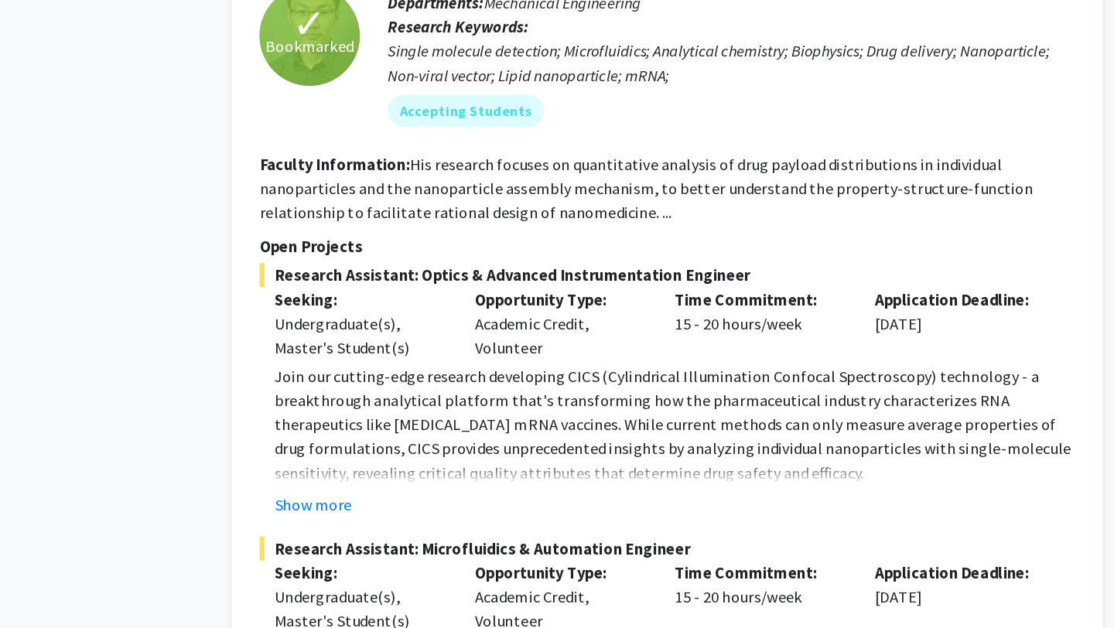
scroll to position [0, 0]
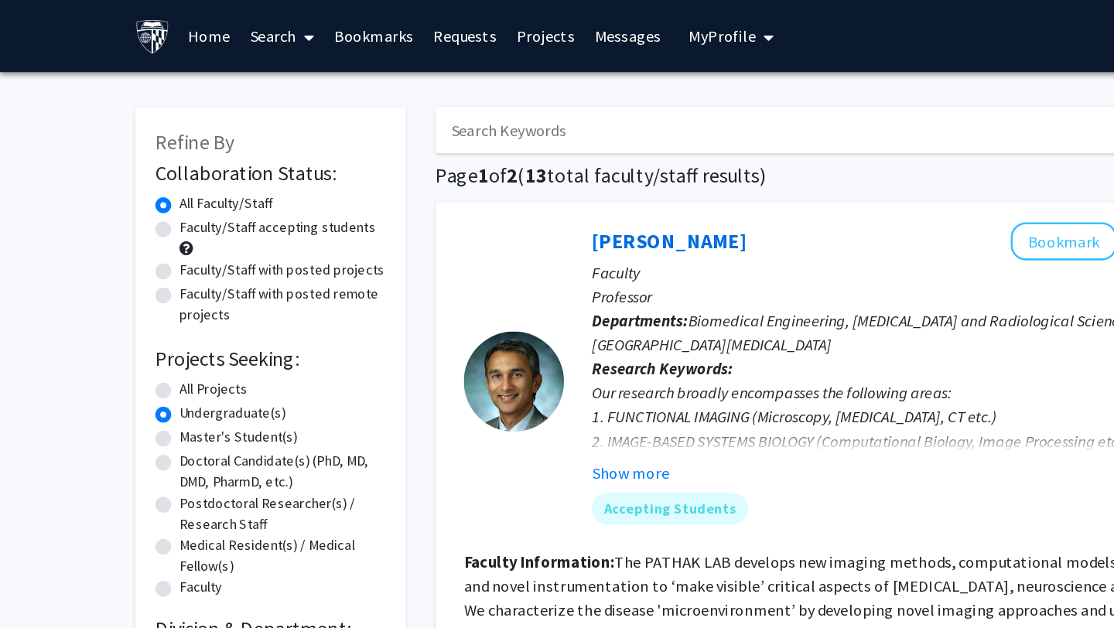
click at [203, 29] on link "Search" at bounding box center [218, 28] width 65 height 54
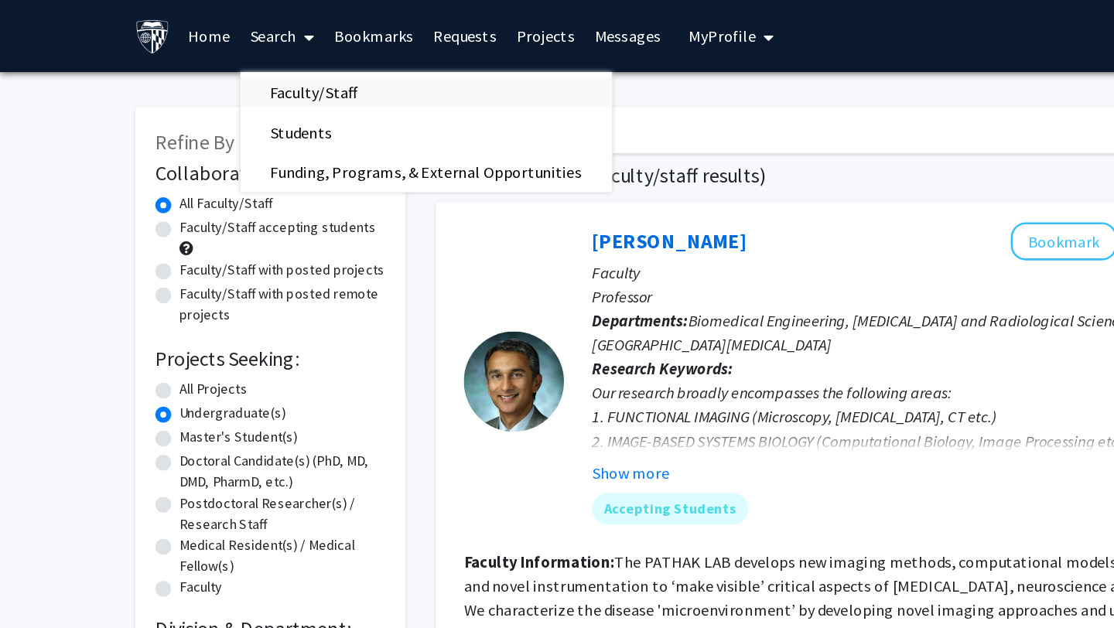
click at [240, 64] on span "Faculty/Staff" at bounding box center [243, 71] width 114 height 31
radio input "true"
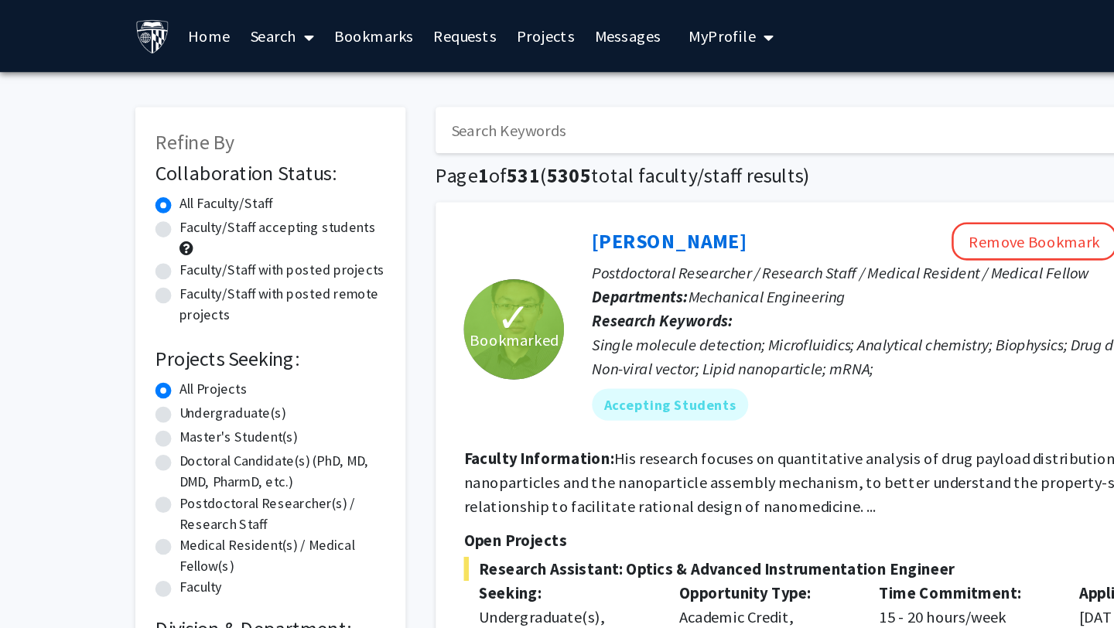
click at [463, 117] on input "Search Keywords" at bounding box center [639, 101] width 607 height 36
type input "[PERSON_NAME]"
click at [946, 83] on button "Search" at bounding box center [977, 101] width 63 height 36
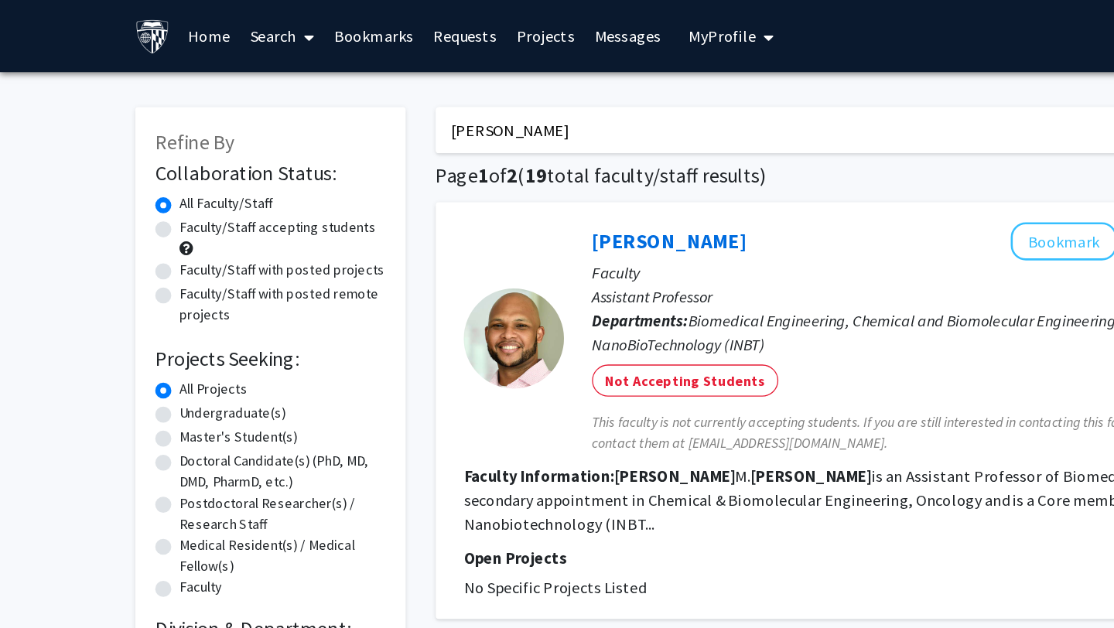
click at [133, 314] on div "Undergraduate(s)" at bounding box center [209, 320] width 178 height 19
click at [138, 321] on label "Undergraduate(s)" at bounding box center [179, 319] width 82 height 16
click at [138, 321] on input "Undergraduate(s)" at bounding box center [143, 316] width 10 height 10
radio input "true"
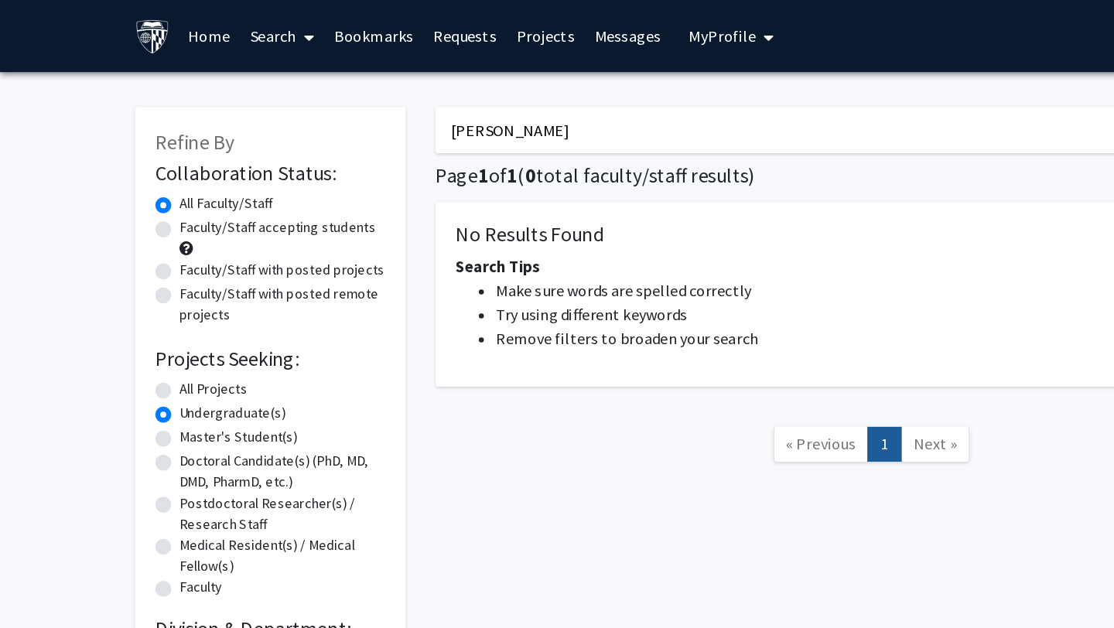
click at [158, 30] on link "Home" at bounding box center [162, 28] width 48 height 54
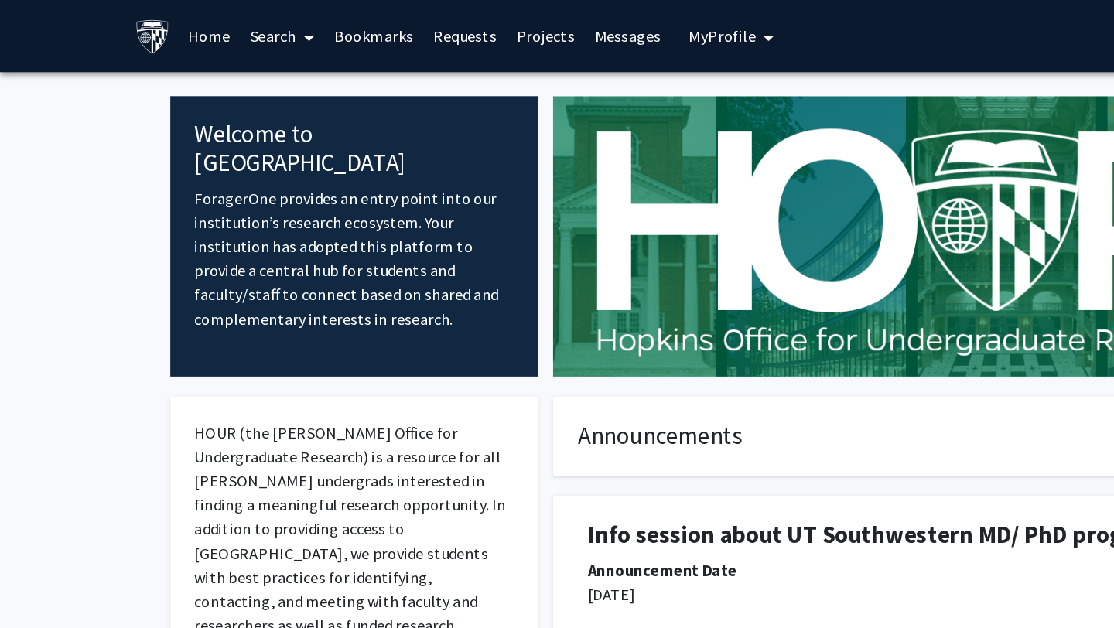
click at [217, 22] on link "Search" at bounding box center [218, 28] width 65 height 54
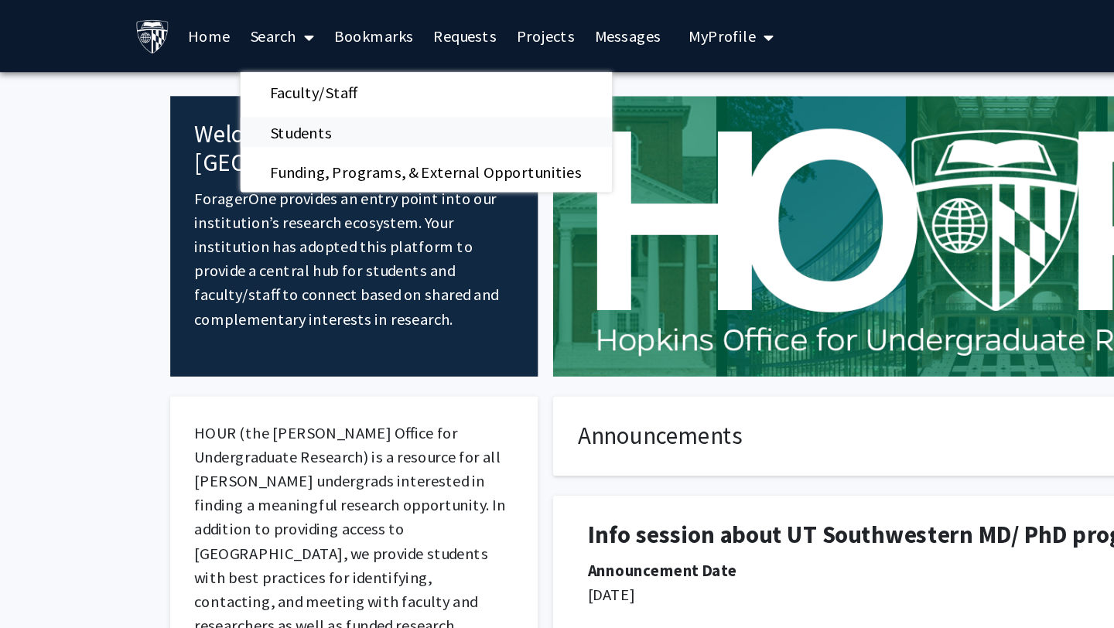
click at [261, 103] on span "Students" at bounding box center [233, 102] width 94 height 31
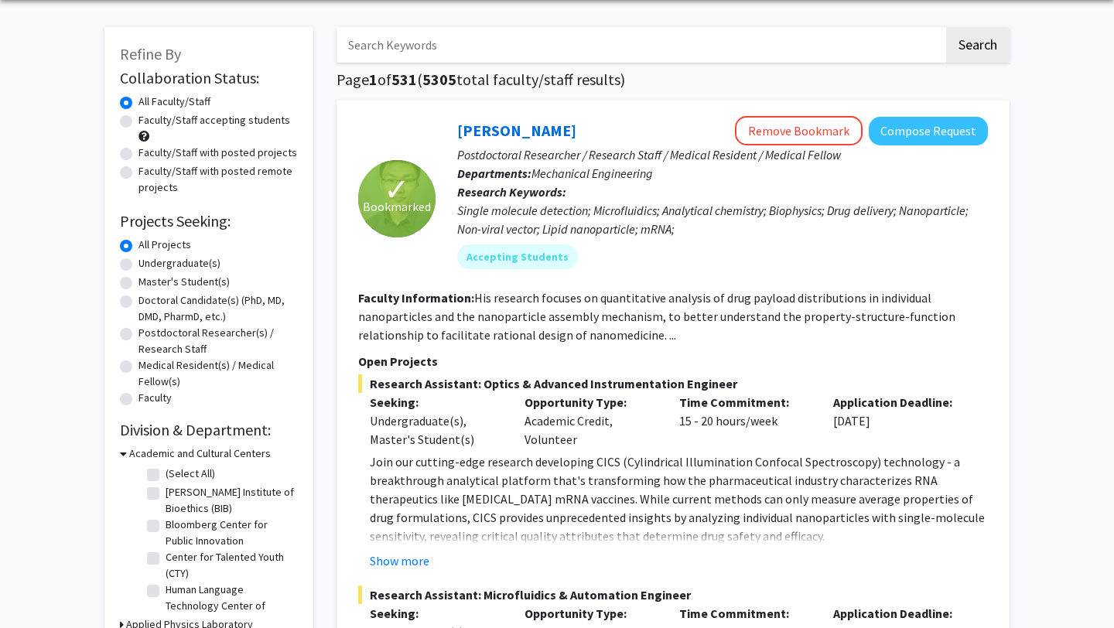
scroll to position [60, 0]
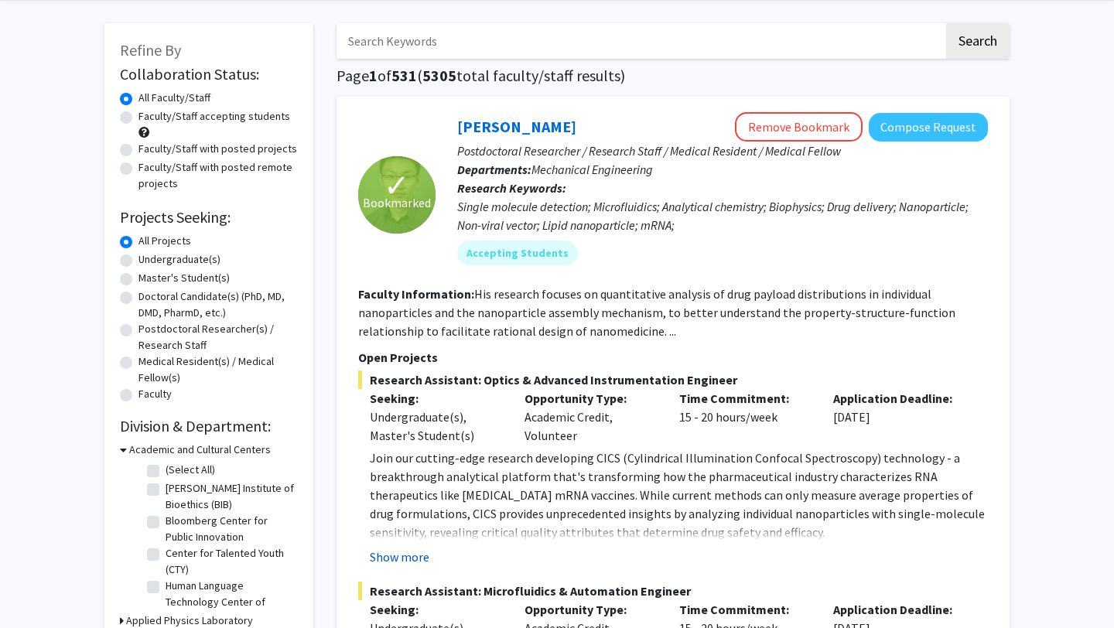
click at [415, 555] on button "Show more" at bounding box center [400, 557] width 60 height 19
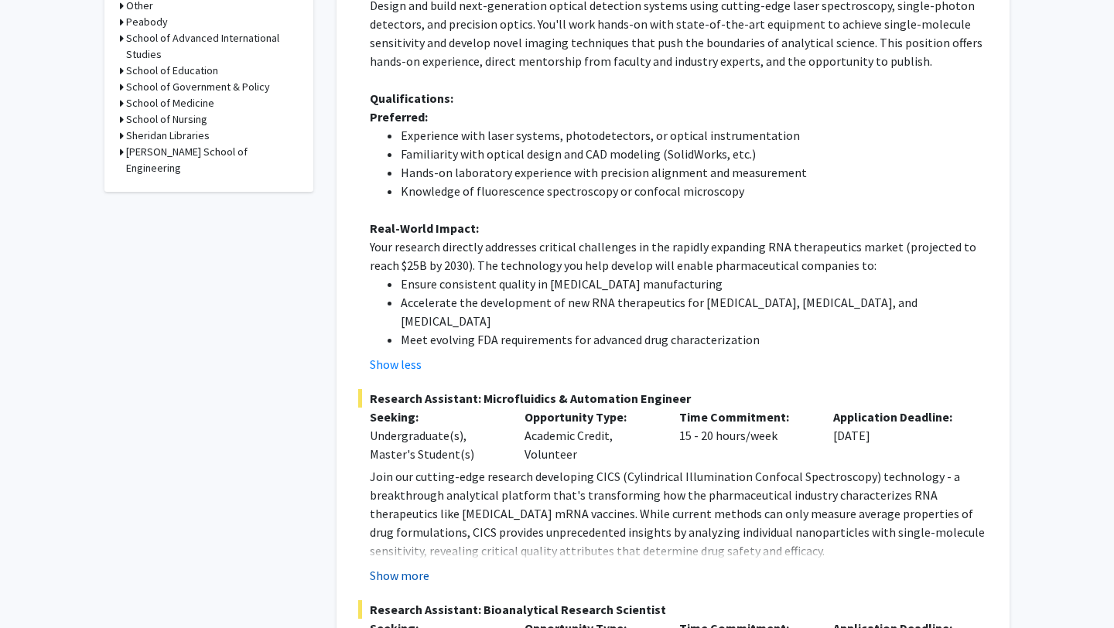
scroll to position [773, 0]
click at [410, 565] on button "Show more" at bounding box center [400, 574] width 60 height 19
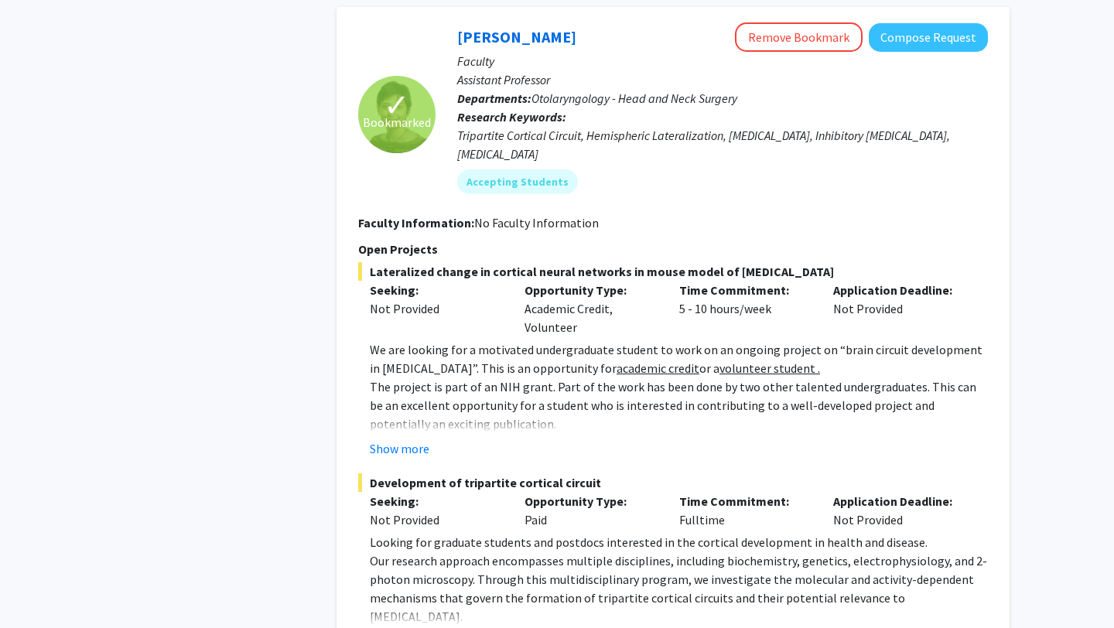
scroll to position [2384, 0]
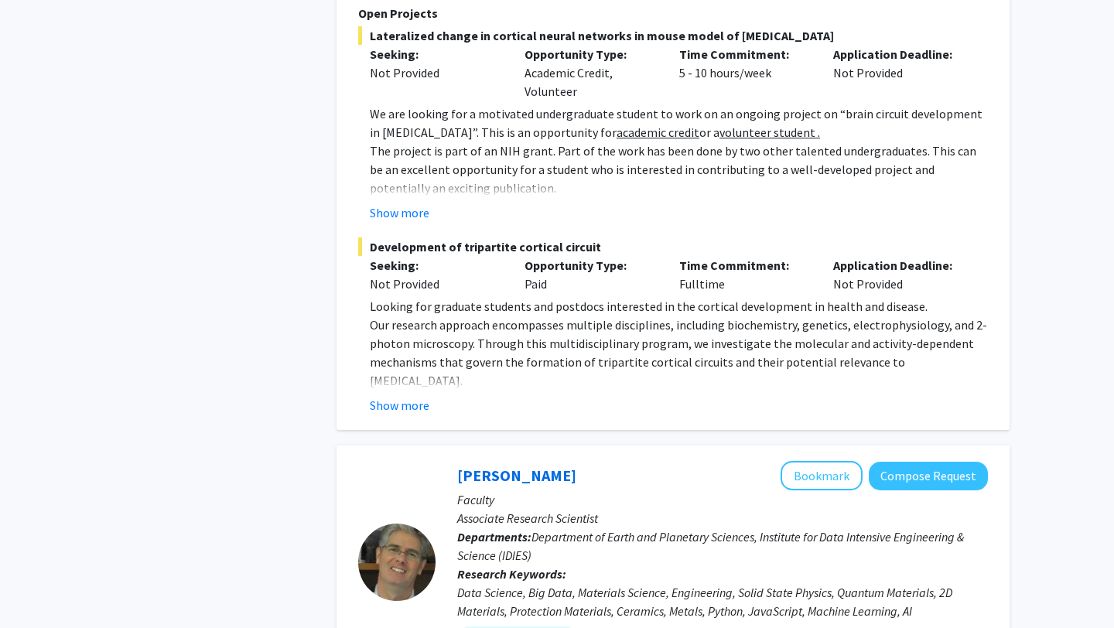
click at [415, 337] on fg-read-more "Looking for graduate students and postdocs interested in the cortical developme…" at bounding box center [673, 356] width 630 height 118
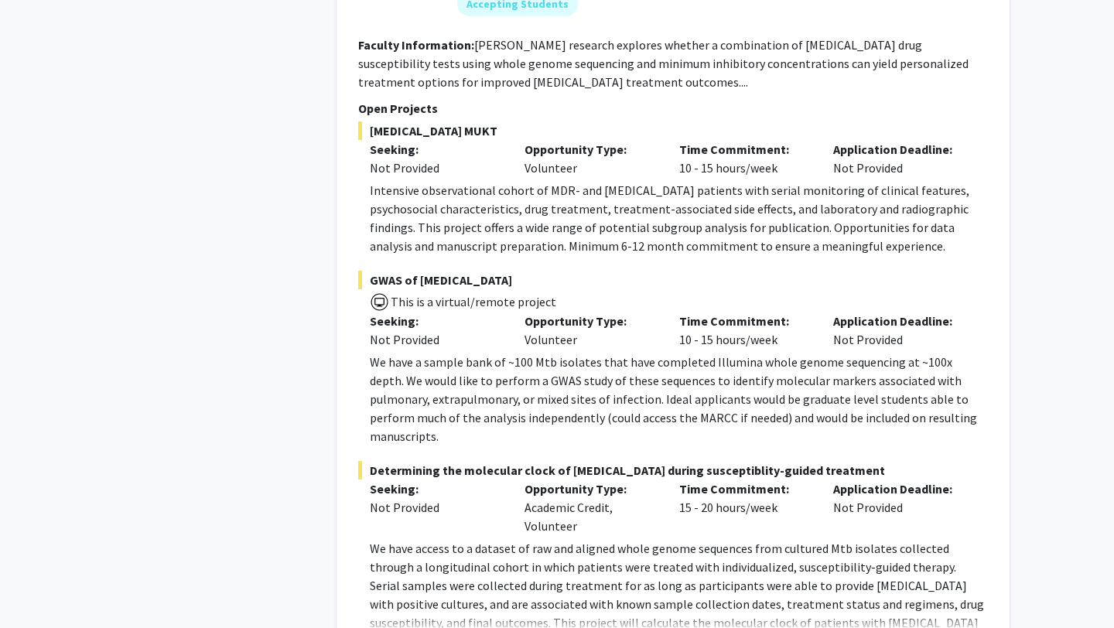
scroll to position [3898, 0]
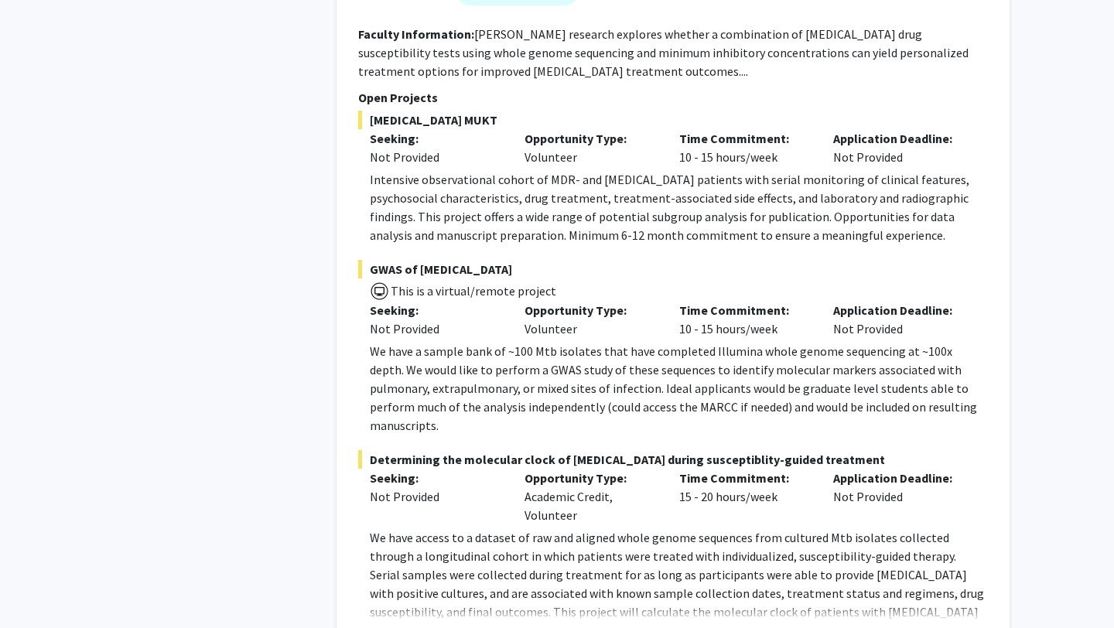
click at [391, 627] on button "Show more" at bounding box center [400, 636] width 60 height 19
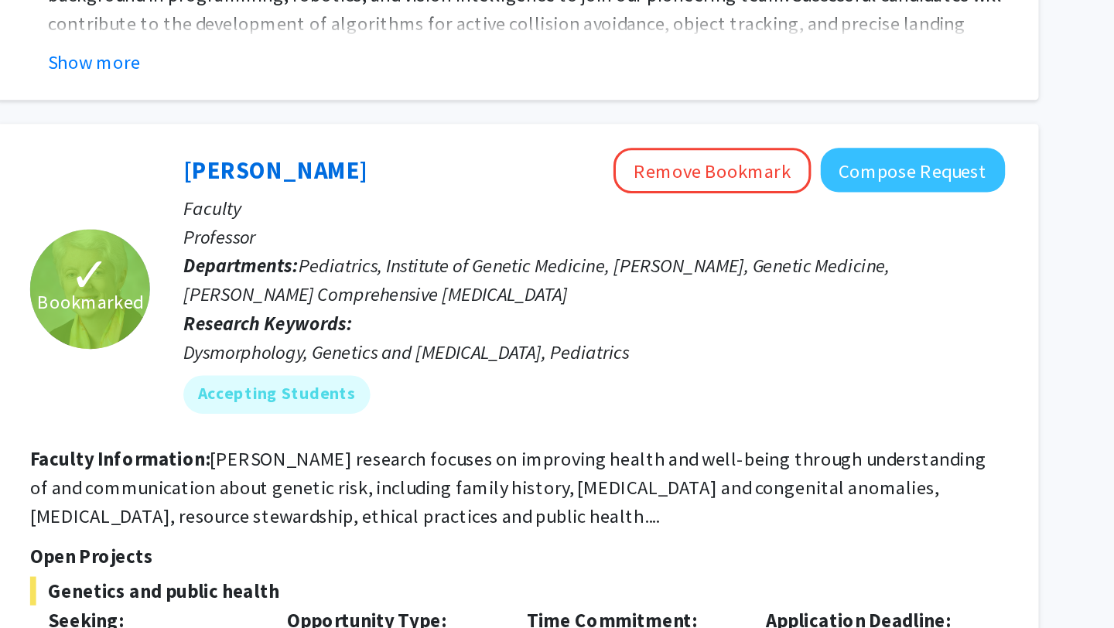
scroll to position [7511, 0]
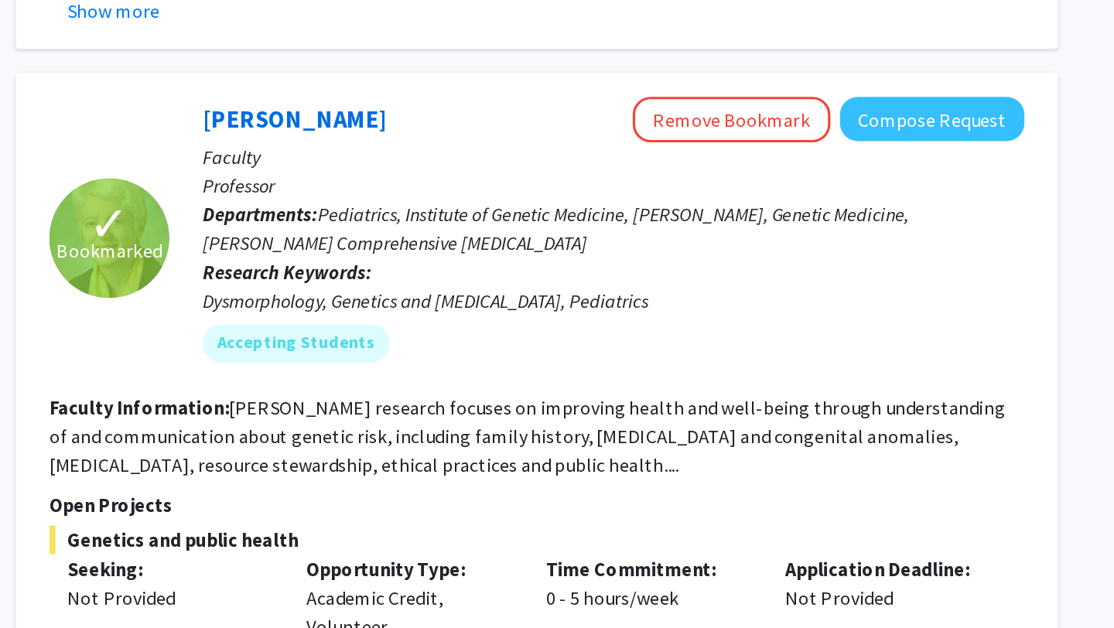
scroll to position [7536, 0]
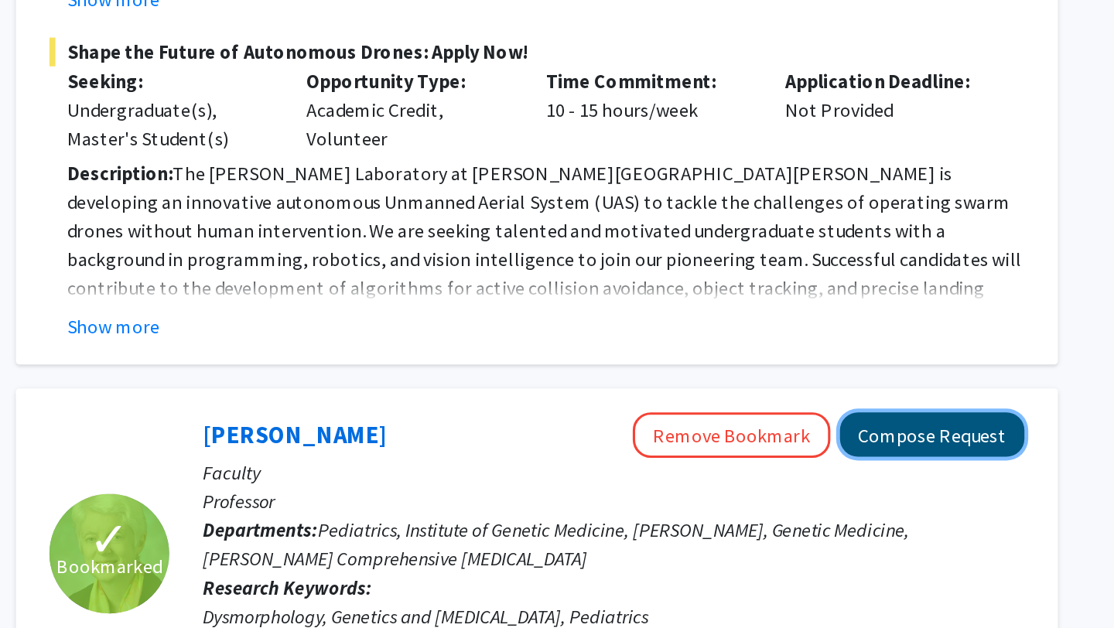
click at [931, 285] on button "Compose Request" at bounding box center [927, 299] width 119 height 29
click at [935, 285] on button "Compose Request" at bounding box center [927, 299] width 119 height 29
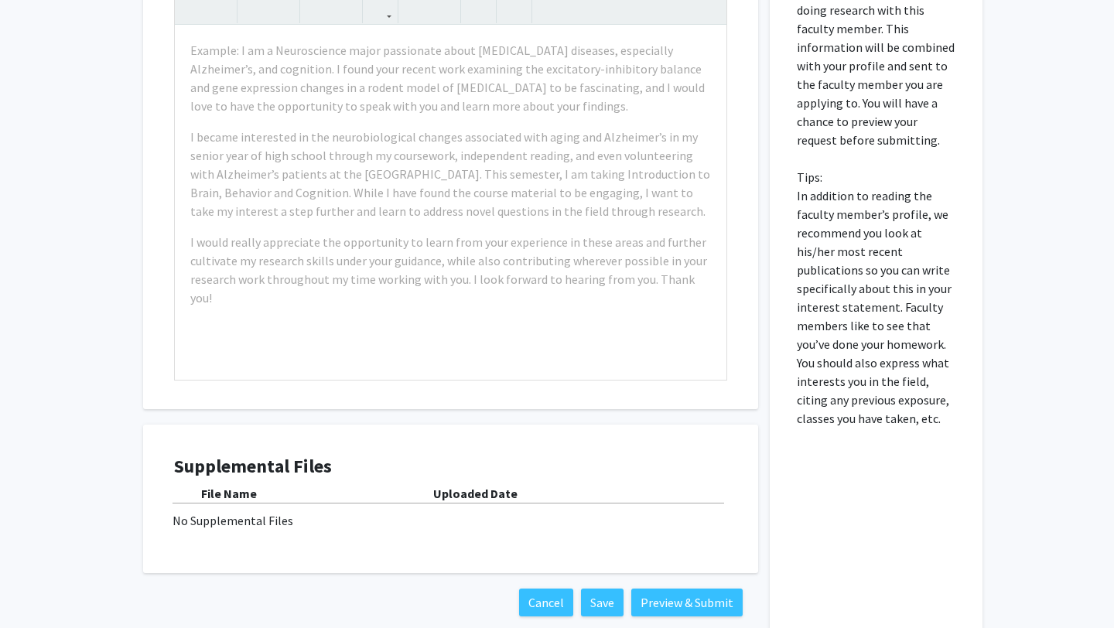
scroll to position [614, 0]
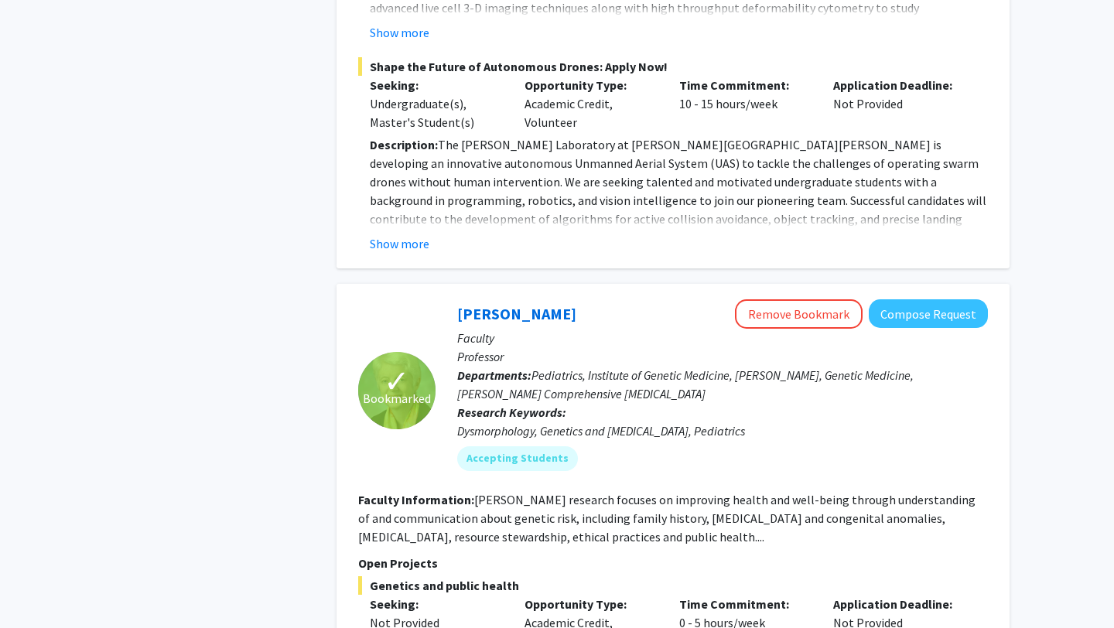
scroll to position [6369, 0]
